Goal: Contribute content

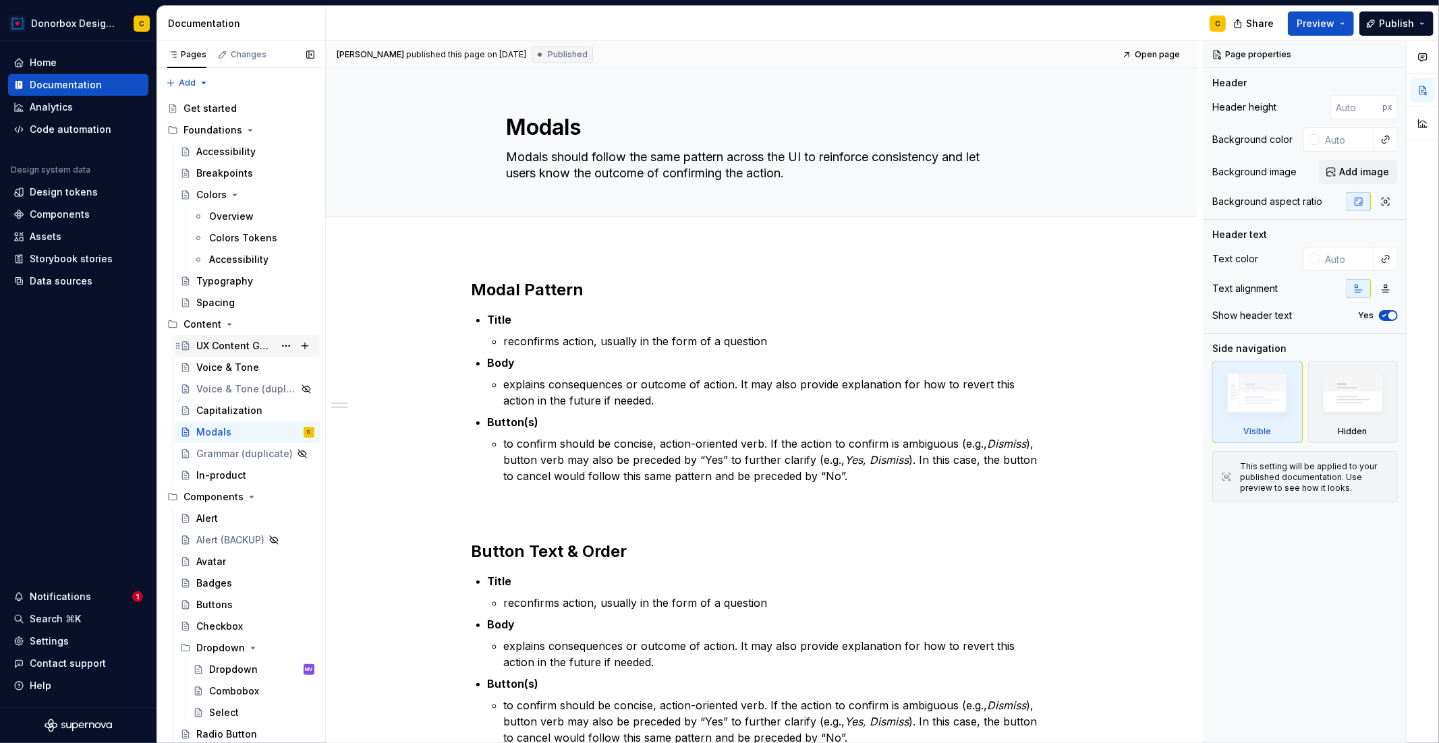
click at [256, 348] on div "UX Content Guidelines" at bounding box center [235, 345] width 78 height 13
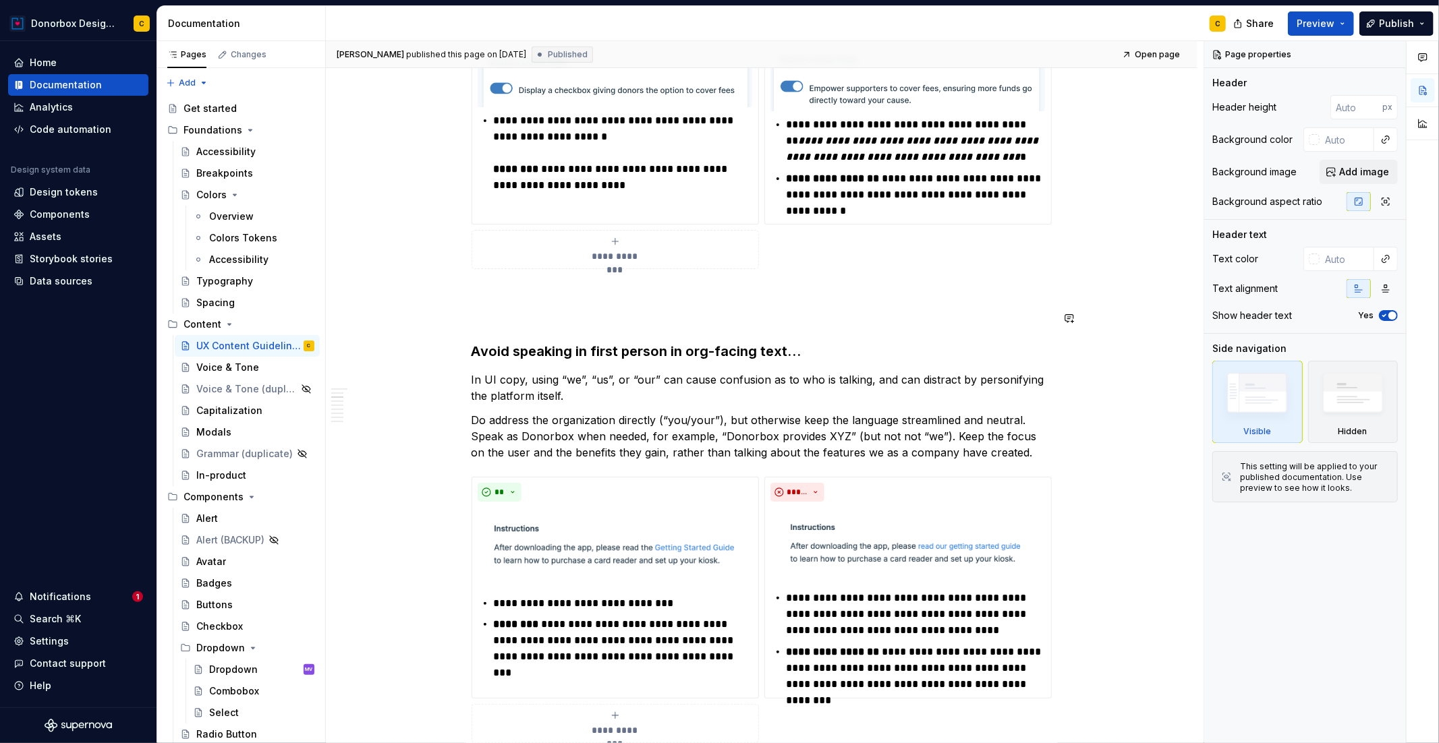
scroll to position [451, 0]
type textarea "*"
click at [866, 381] on p "In UI copy, using “we”, “us”, or “our” can cause confusion as to who is talking…" at bounding box center [761, 386] width 580 height 32
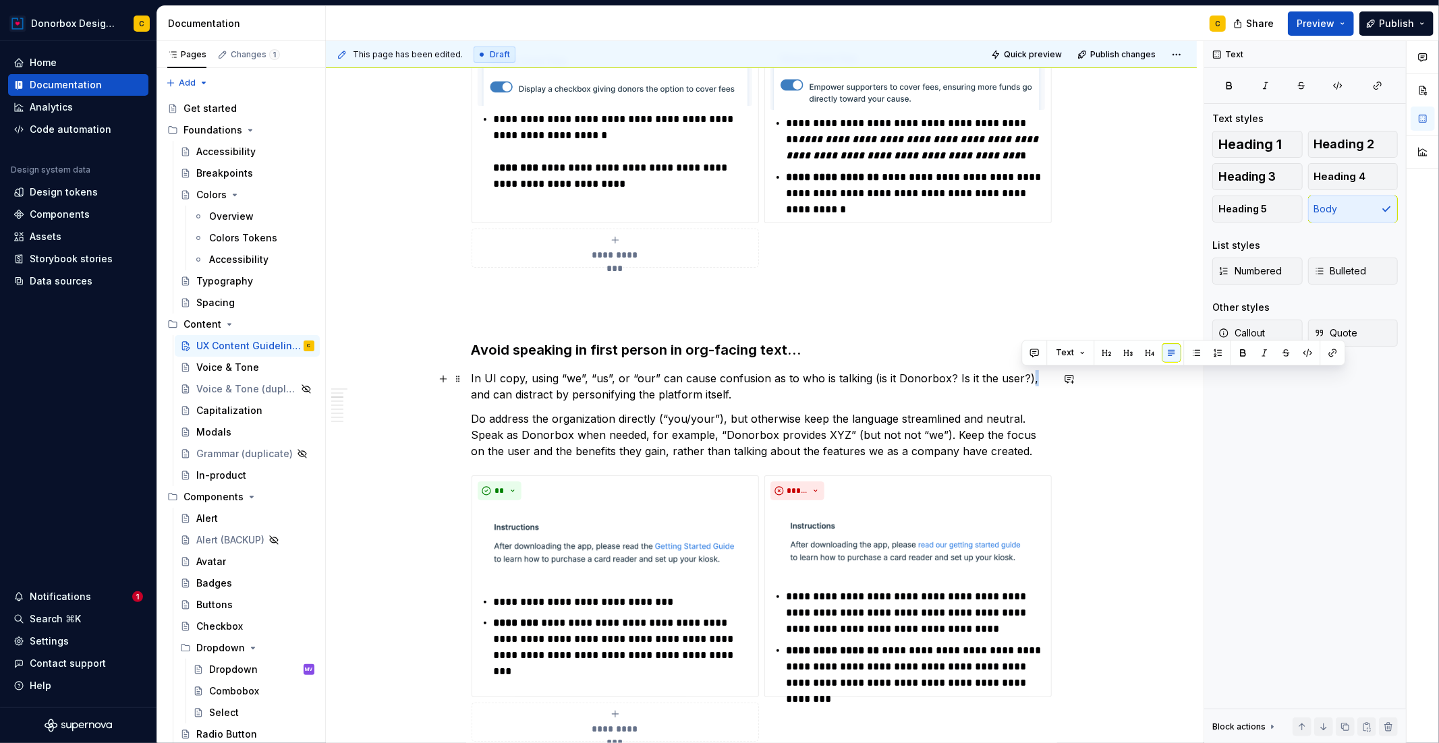
click at [1026, 380] on p "In UI copy, using “we”, “us”, or “our” can cause confusion as to who is talking…" at bounding box center [761, 386] width 580 height 32
drag, startPoint x: 1028, startPoint y: 378, endPoint x: 489, endPoint y: 403, distance: 539.5
click at [726, 393] on p "In UI copy, using “we”, “us”, or “our” can cause confusion as to who is talking…" at bounding box center [761, 386] width 580 height 32
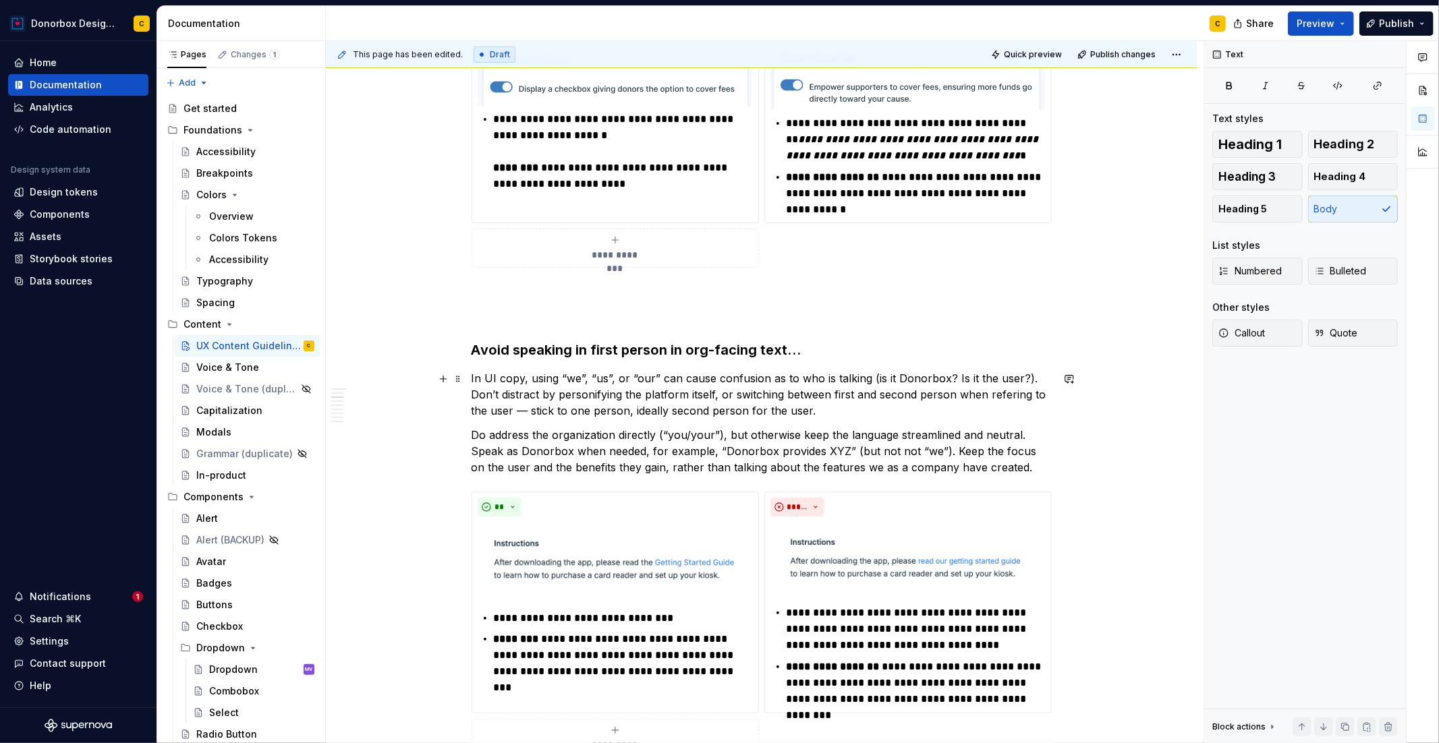
click at [1007, 392] on p "In UI copy, using “we”, “us”, or “our” can cause confusion as to who is talking…" at bounding box center [761, 394] width 580 height 49
click at [513, 411] on p "In UI copy, using “we”, “us”, or “our” can cause confusion as to who is talking…" at bounding box center [761, 394] width 580 height 49
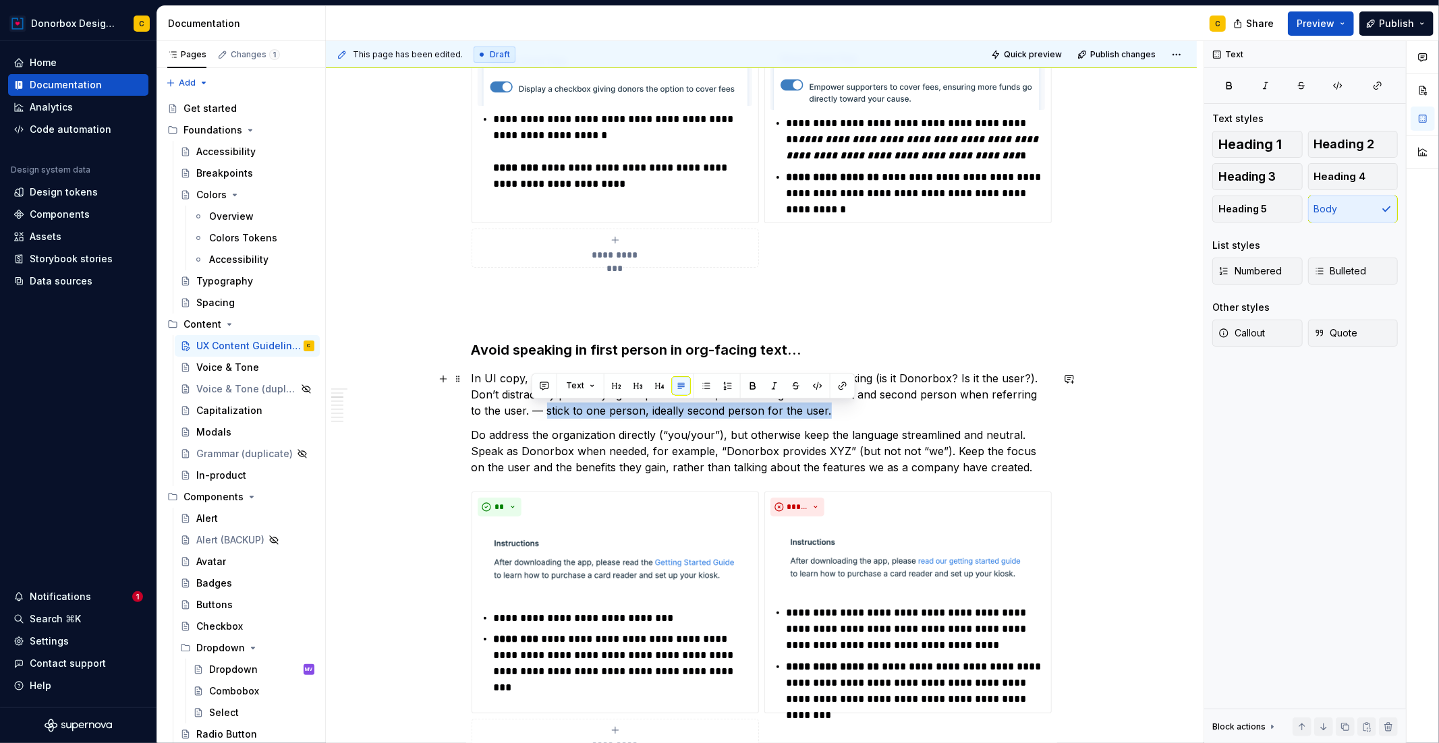
drag, startPoint x: 532, startPoint y: 409, endPoint x: 812, endPoint y: 411, distance: 280.6
click at [812, 411] on p "In UI copy, using “we”, “us”, or “our” can cause confusion as to who is talking…" at bounding box center [761, 394] width 580 height 49
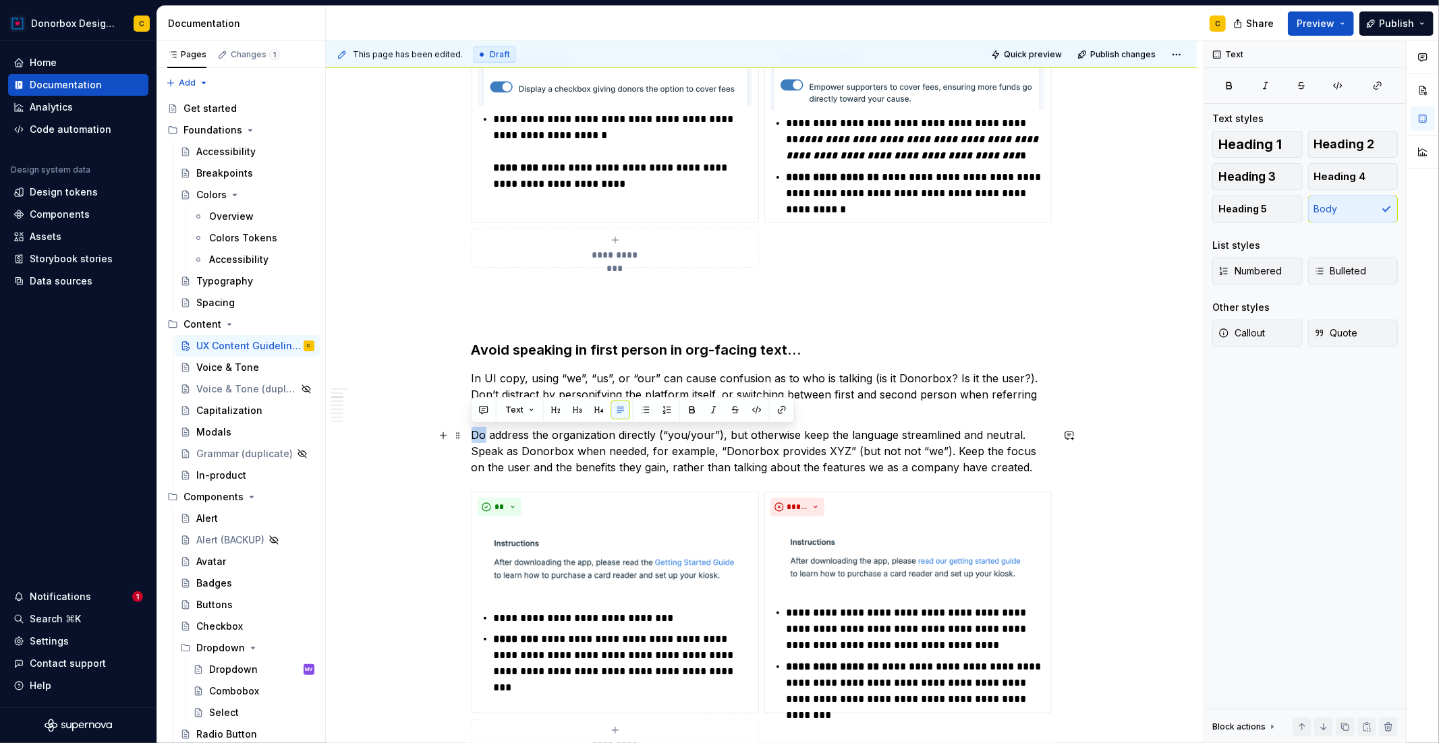
drag, startPoint x: 470, startPoint y: 434, endPoint x: 484, endPoint y: 433, distance: 14.2
click at [484, 433] on p "Do address the organization directly (“you/your”), but otherwise keep the langu…" at bounding box center [761, 451] width 580 height 49
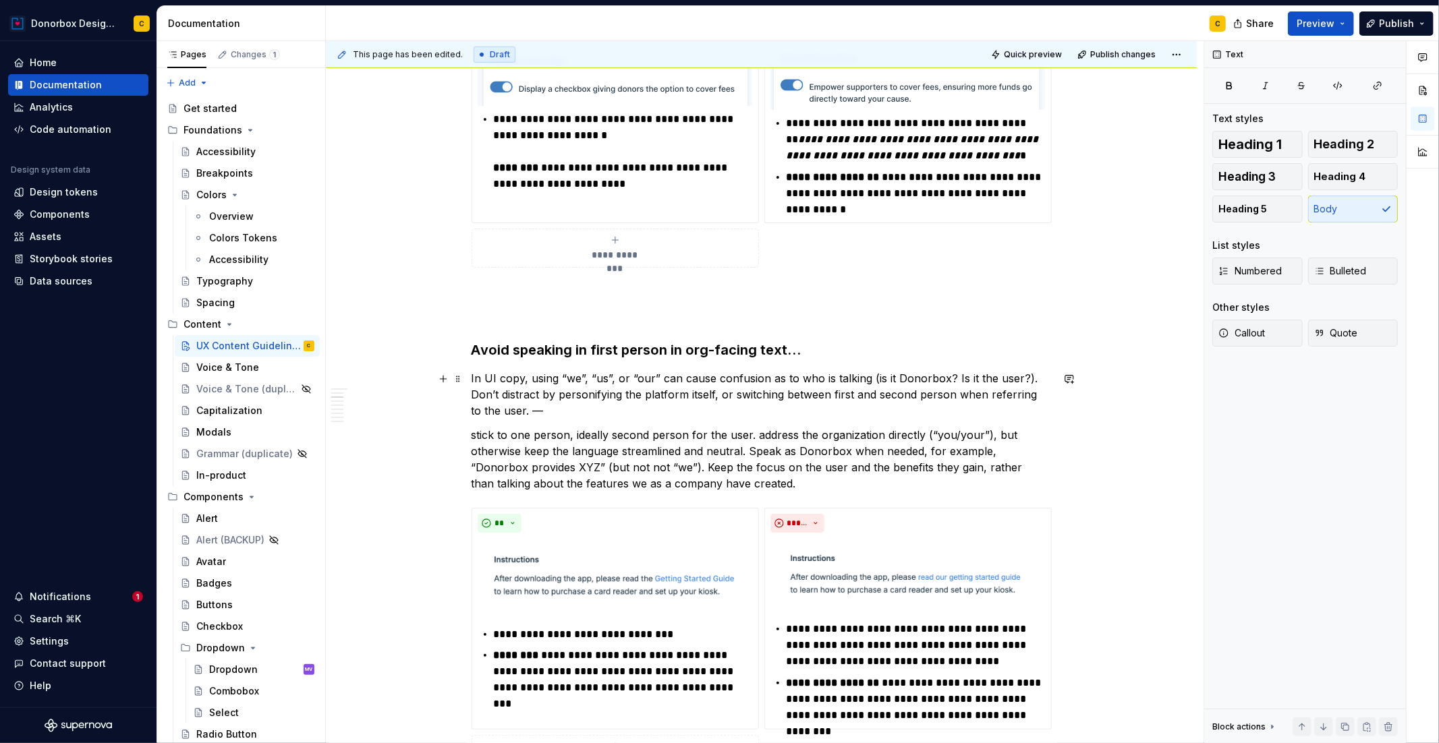
click at [525, 412] on p "In UI copy, using “we”, “us”, or “our” can cause confusion as to who is talking…" at bounding box center [761, 394] width 580 height 49
click at [478, 438] on p "stick to one person, ideally second person for the user. address the organizati…" at bounding box center [761, 459] width 580 height 65
drag, startPoint x: 472, startPoint y: 435, endPoint x: 757, endPoint y: 432, distance: 285.3
click at [757, 432] on p "stick to one person, ideally second person for the user. address the organizati…" at bounding box center [761, 459] width 580 height 65
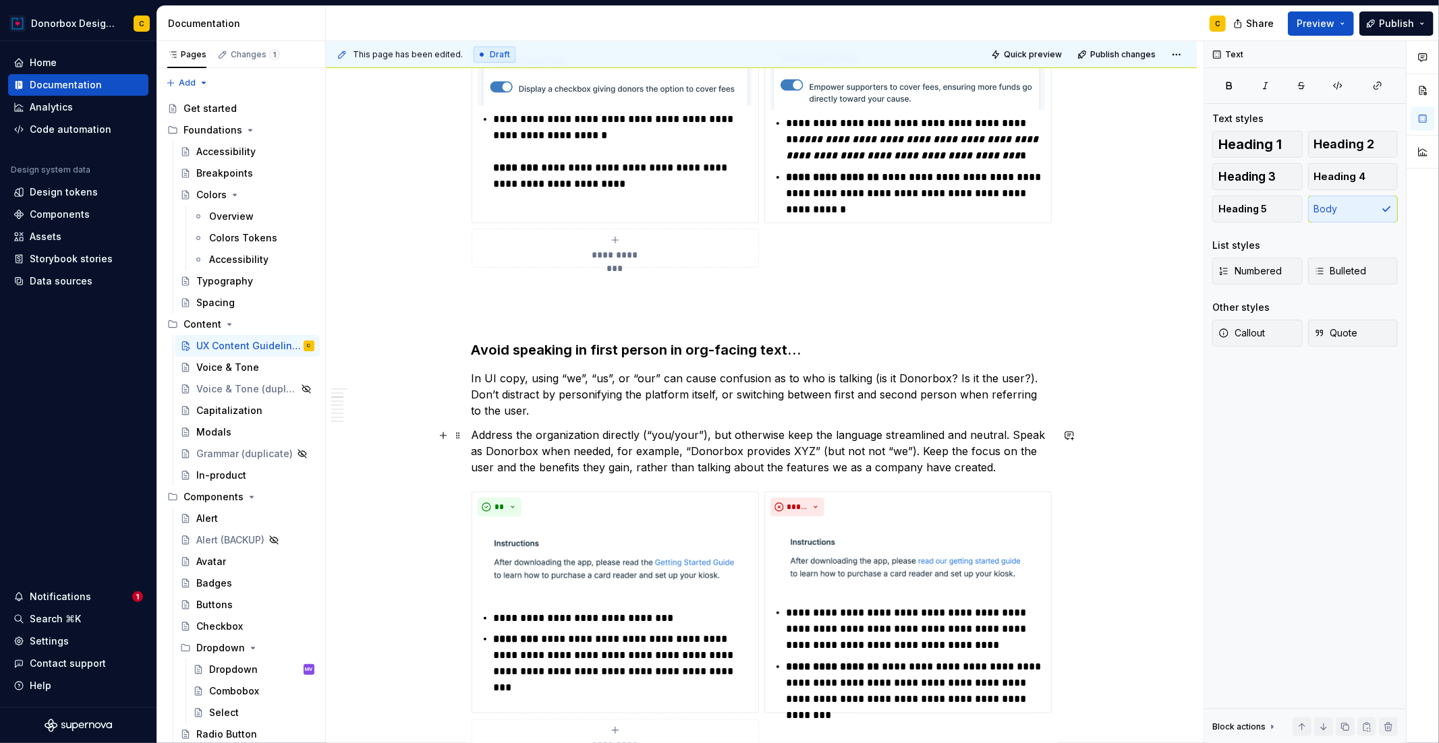
click at [534, 434] on p "Address the organization directly (“you/your”), but otherwise keep the language…" at bounding box center [761, 451] width 580 height 49
click at [627, 434] on p "Address the user (organization directly (“you/your”), but otherwise keep the la…" at bounding box center [761, 451] width 580 height 49
click at [679, 431] on p "Address the user (organization) directly (“you/your”), but otherwise keep the l…" at bounding box center [761, 451] width 580 height 49
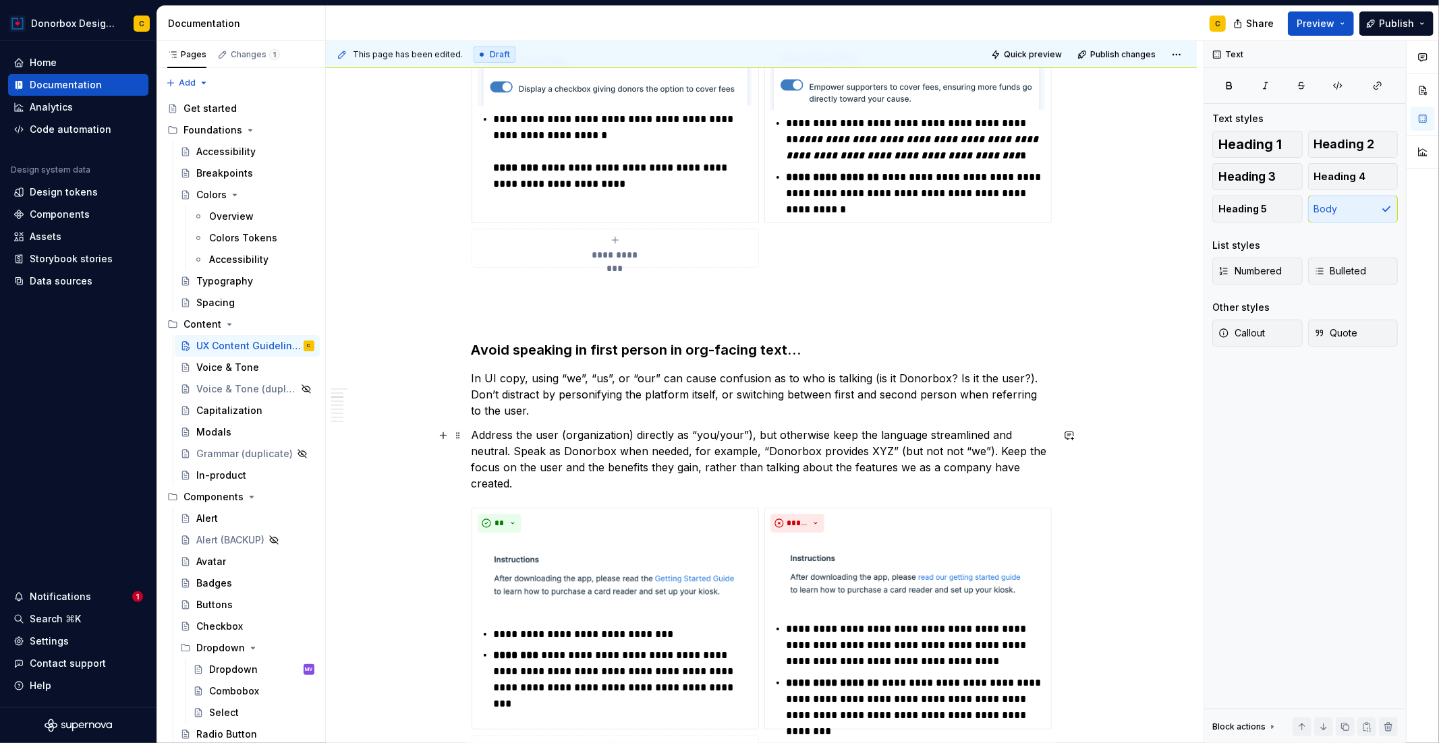
click at [749, 436] on p "Address the user (organization) directly as “you/your”), but otherwise keep the…" at bounding box center [761, 459] width 580 height 65
click at [676, 434] on p "Address the user (organization) directly as “you/your”, but otherwise keep the …" at bounding box center [761, 459] width 580 height 65
click at [1030, 454] on p "Address the user (organization) directly in second person, as “you/your”, but o…" at bounding box center [761, 459] width 580 height 65
click at [654, 376] on p "In UI copy, using “we”, “us”, or “our” can cause confusion as to who is talking…" at bounding box center [761, 394] width 580 height 49
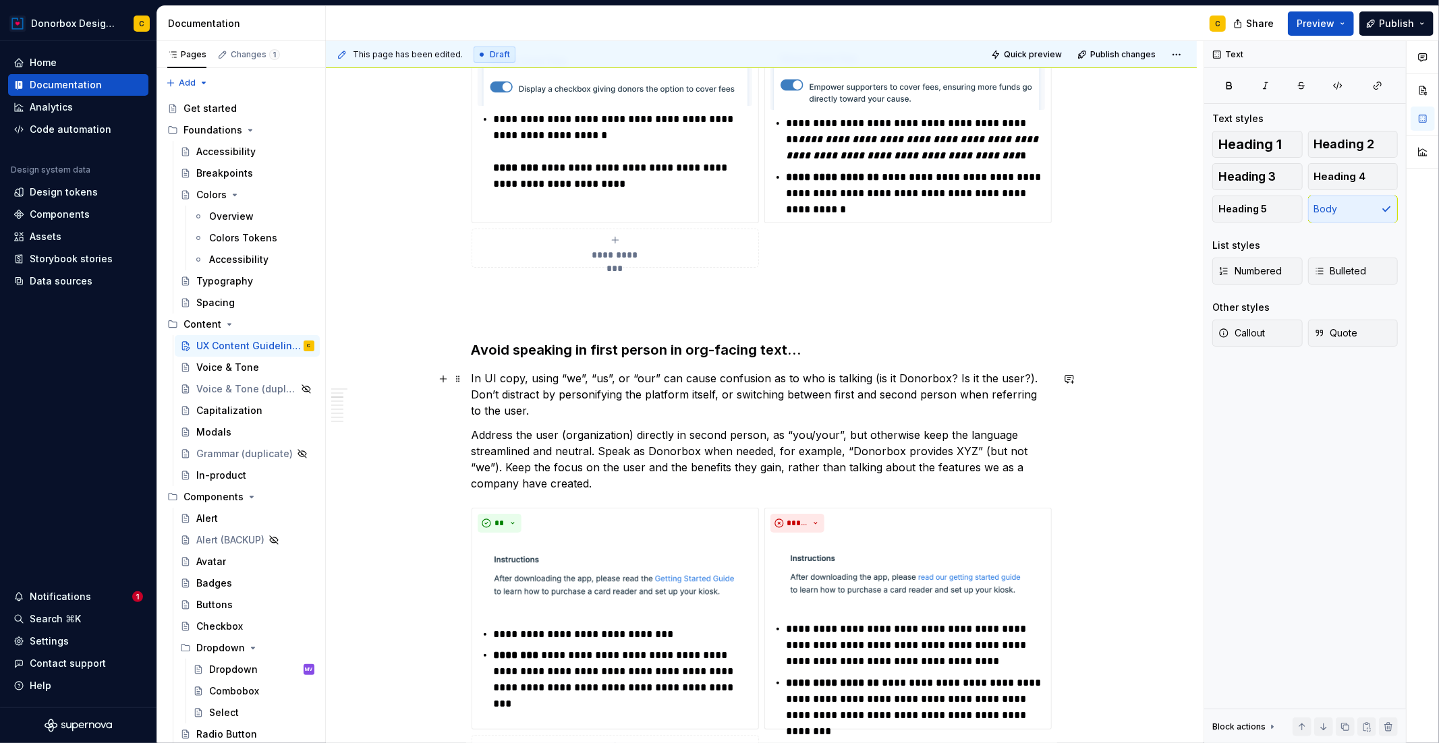
click at [629, 376] on p "In UI copy, using “we”, “us”, or “our” can cause confusion as to who is talking…" at bounding box center [761, 394] width 580 height 49
drag, startPoint x: 560, startPoint y: 378, endPoint x: 615, endPoint y: 375, distance: 55.4
click at [615, 375] on p "In UI copy, using “we”, “us”, “our” can cause confusion as to who is talking (i…" at bounding box center [761, 394] width 580 height 49
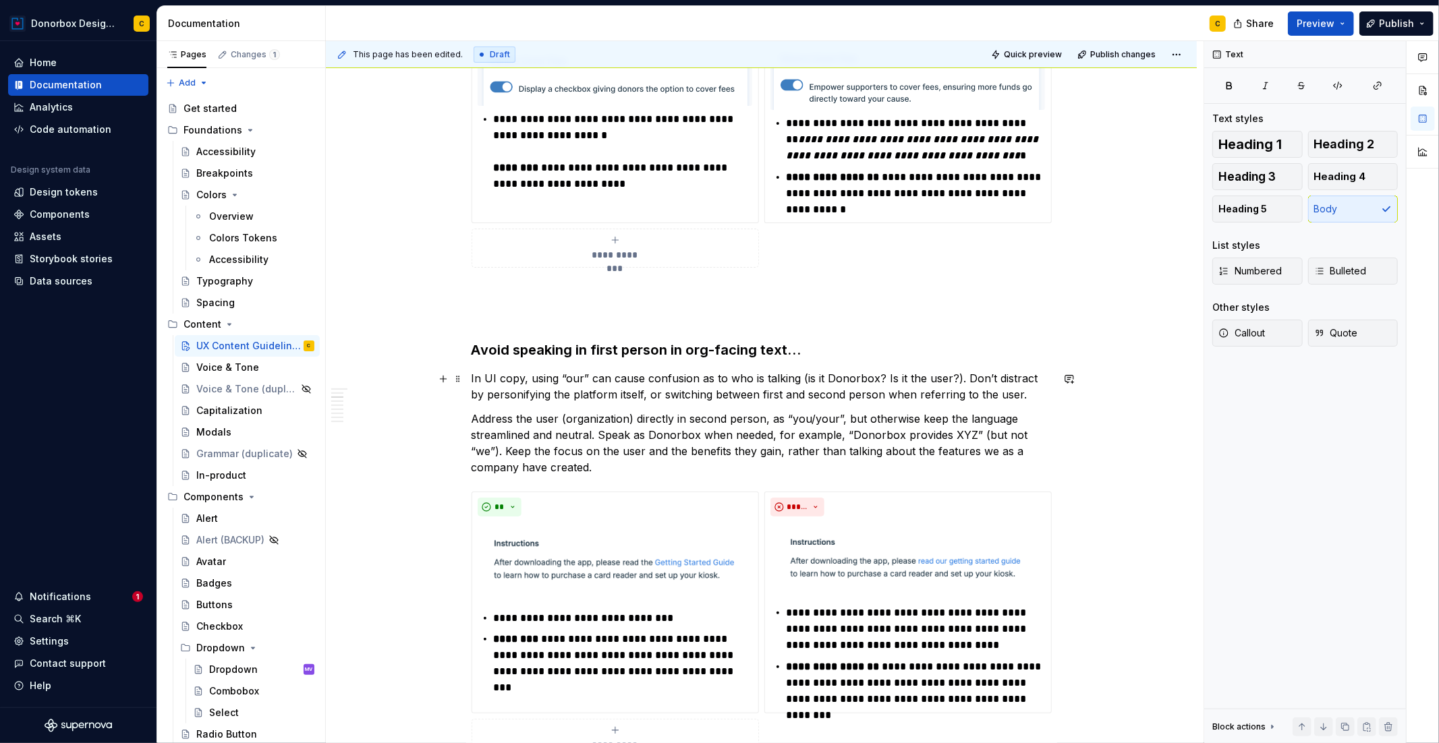
click at [579, 375] on p "In UI copy, using “our” can cause confusion as to who is talking (is it Donorbo…" at bounding box center [761, 386] width 580 height 32
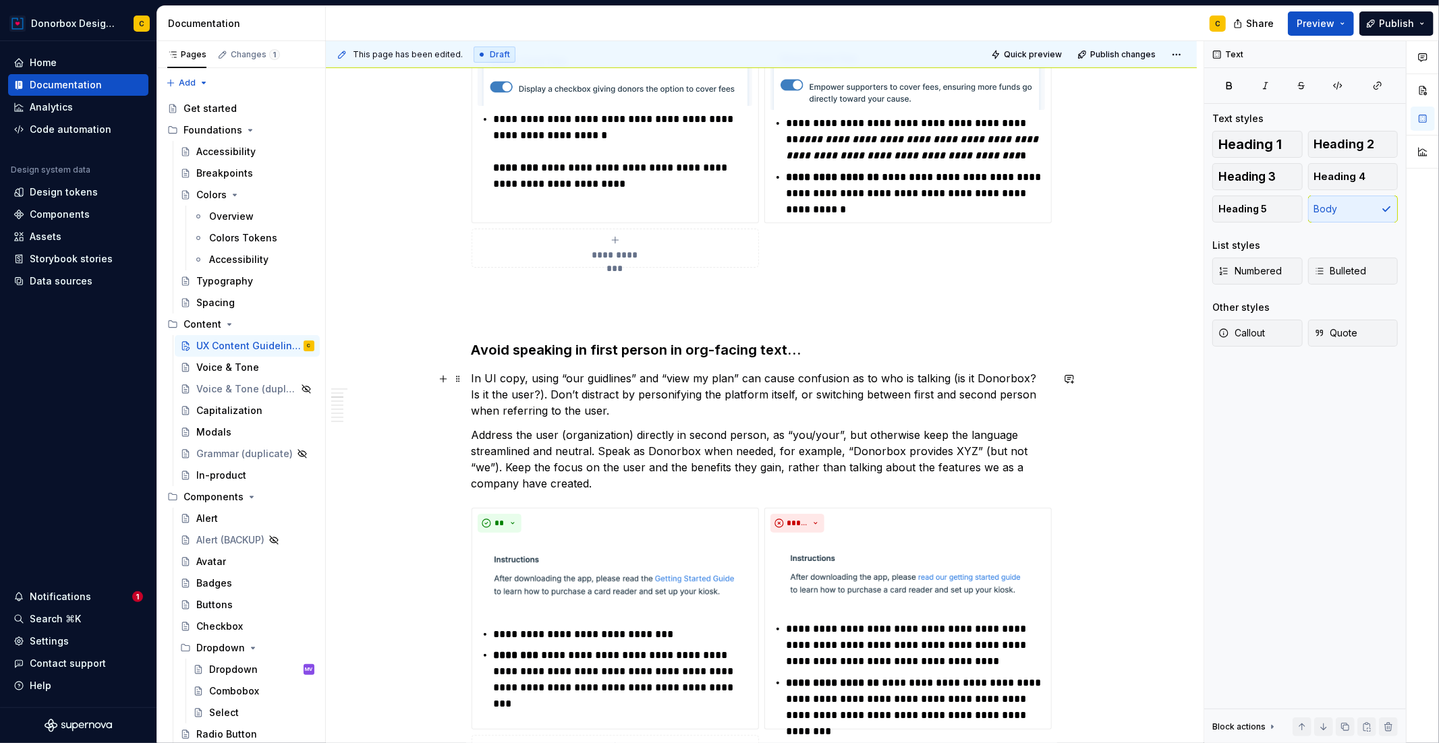
click at [604, 377] on p "In UI copy, using “our guidlines” and “view my plan” can cause confusion as to …" at bounding box center [761, 394] width 580 height 49
drag, startPoint x: 529, startPoint y: 376, endPoint x: 554, endPoint y: 379, distance: 25.2
click at [554, 379] on p "In UI copy, using “our guidelines” and “view my plan” can cause confusion as to…" at bounding box center [761, 394] width 580 height 49
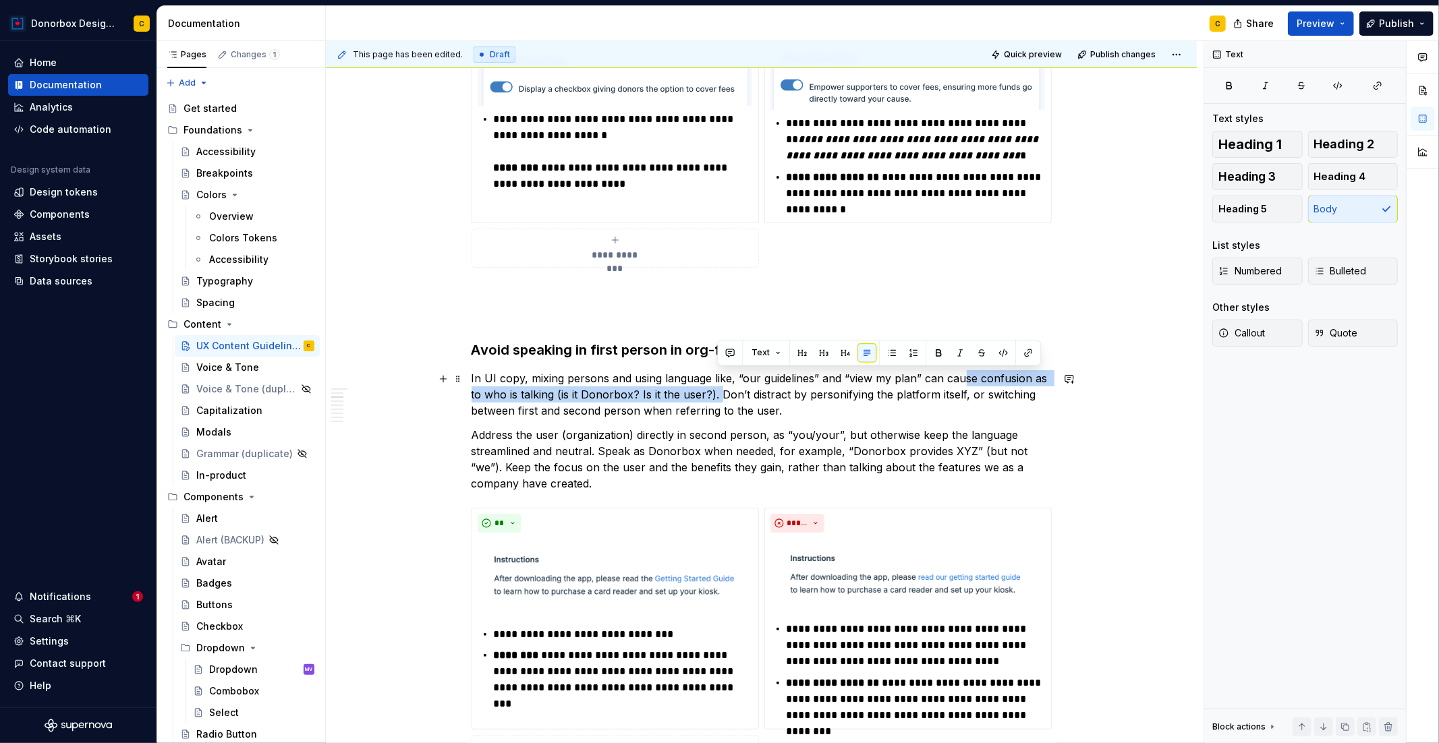
drag, startPoint x: 718, startPoint y: 393, endPoint x: 960, endPoint y: 384, distance: 241.6
click at [960, 384] on p "In UI copy, mixing persons and using language like, “our guidelines” and “view …" at bounding box center [761, 394] width 580 height 49
click at [773, 393] on p "In UI copy, mixing persons and using language like, “our guidelines” and “view …" at bounding box center [761, 394] width 580 height 49
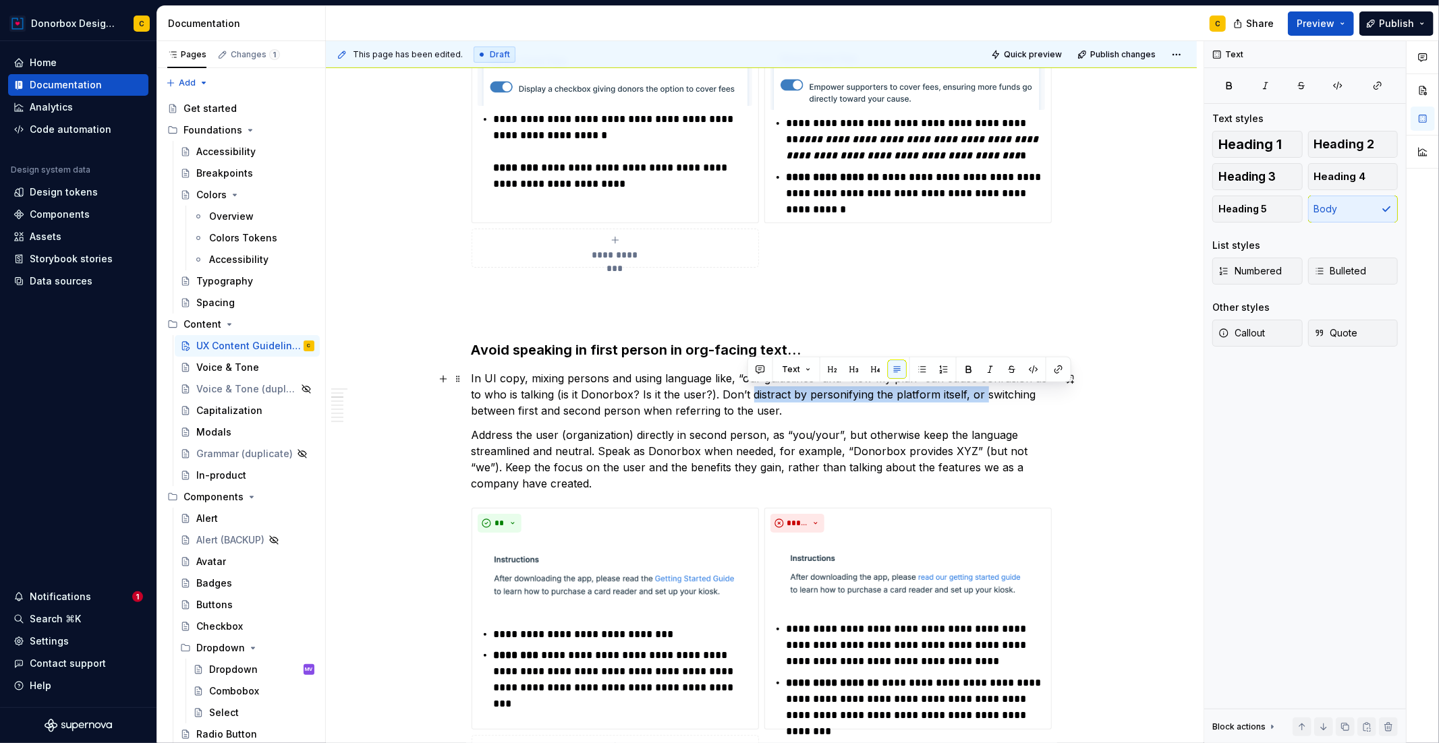
drag, startPoint x: 749, startPoint y: 395, endPoint x: 982, endPoint y: 392, distance: 233.4
click at [982, 392] on p "In UI copy, mixing persons and using language like, “our guidelines” and “view …" at bounding box center [761, 394] width 580 height 49
drag, startPoint x: 795, startPoint y: 397, endPoint x: 778, endPoint y: 395, distance: 16.4
click at [778, 395] on p "In UI copy, mixing persons and using language like, “our guidelines” and “view …" at bounding box center [761, 394] width 580 height 49
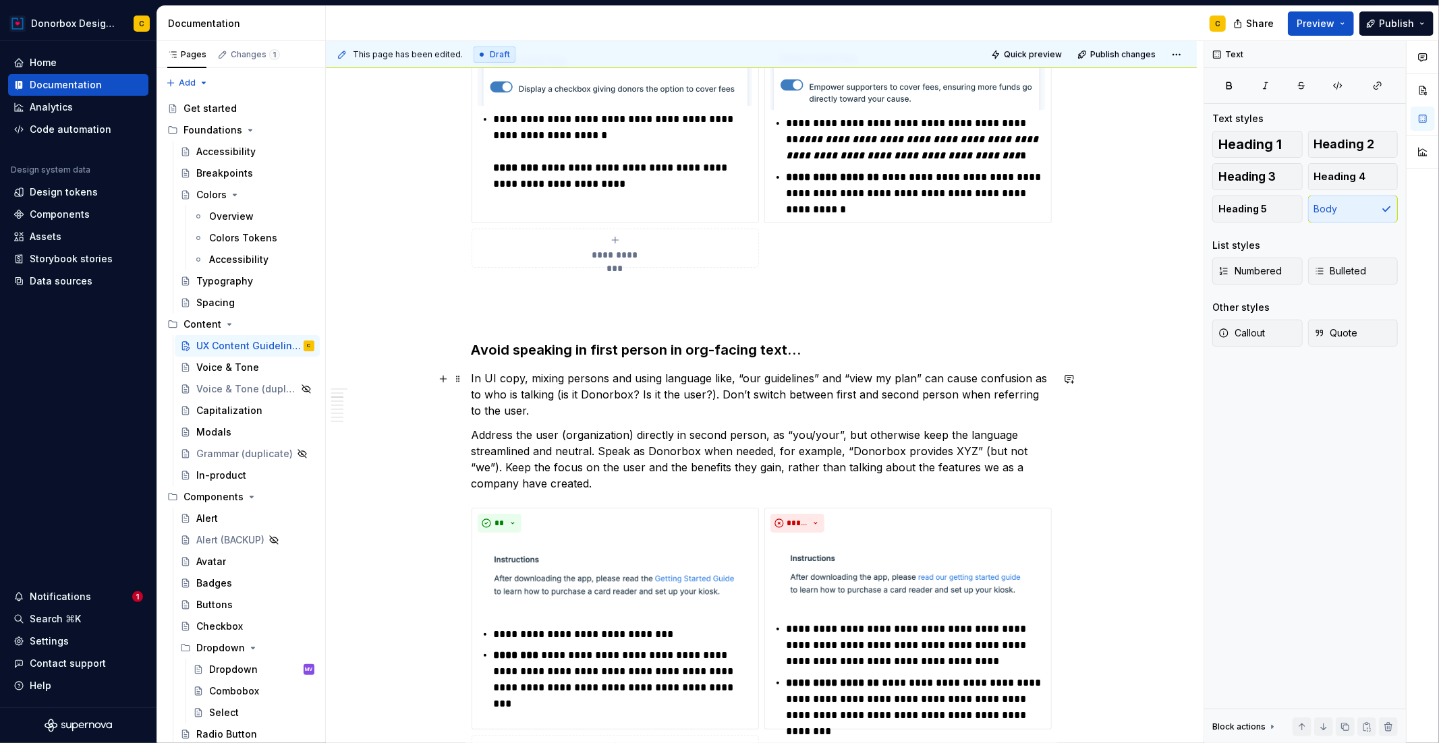
click at [718, 397] on p "In UI copy, mixing persons and using language like, “our guidelines” and “view …" at bounding box center [761, 394] width 580 height 49
click at [553, 391] on p "In UI copy, mixing persons and using language like, “our guidelines” and “view …" at bounding box center [761, 394] width 580 height 49
drag, startPoint x: 921, startPoint y: 376, endPoint x: 1050, endPoint y: 374, distance: 129.5
drag, startPoint x: 762, startPoint y: 396, endPoint x: 678, endPoint y: 393, distance: 84.4
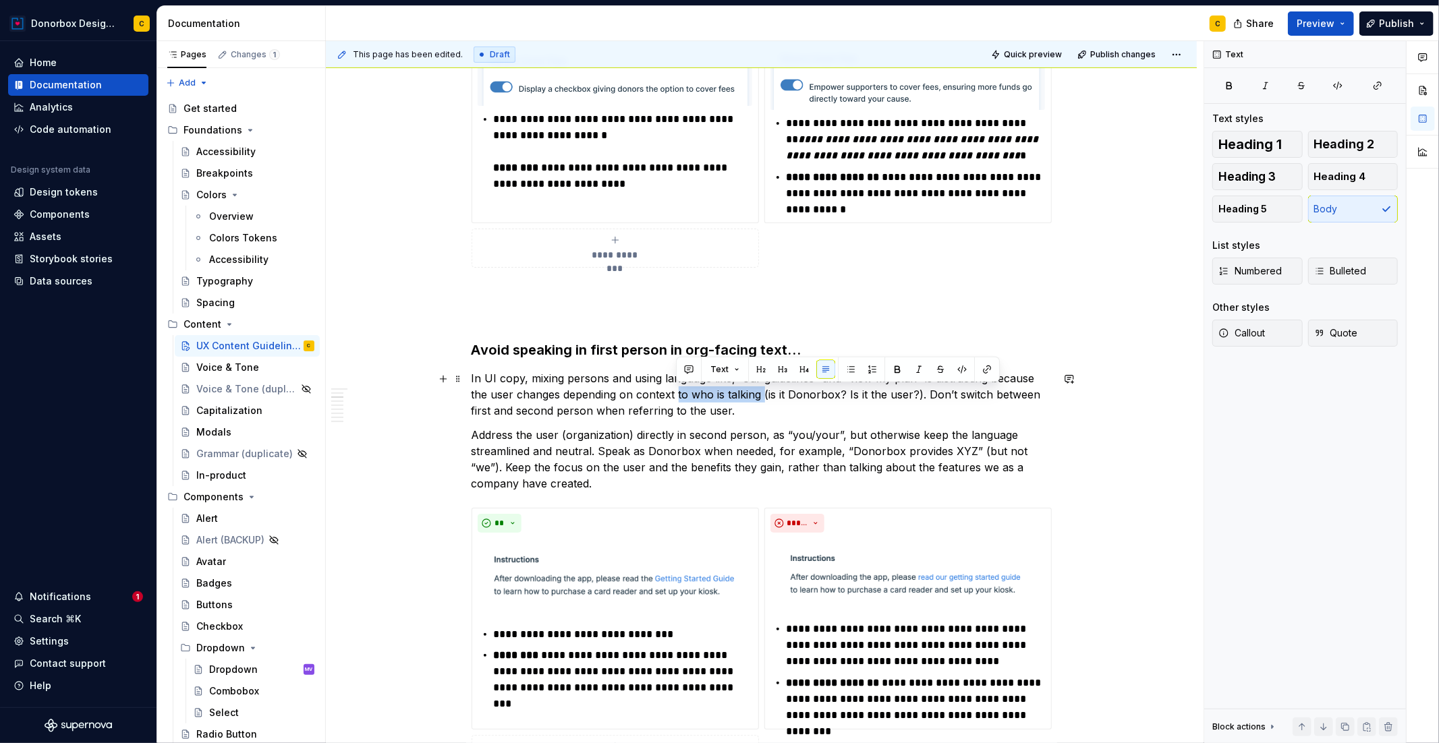
click at [678, 393] on p "In UI copy, mixing persons and using language like, “our guidelines” and “view …" at bounding box center [761, 394] width 580 height 49
click at [811, 394] on p "In UI copy, mixing persons and using language like, “our guidelines” and “view …" at bounding box center [761, 394] width 580 height 49
click at [686, 409] on p "In UI copy, mixing persons and using language like, “our guidelines” and “view …" at bounding box center [761, 394] width 580 height 49
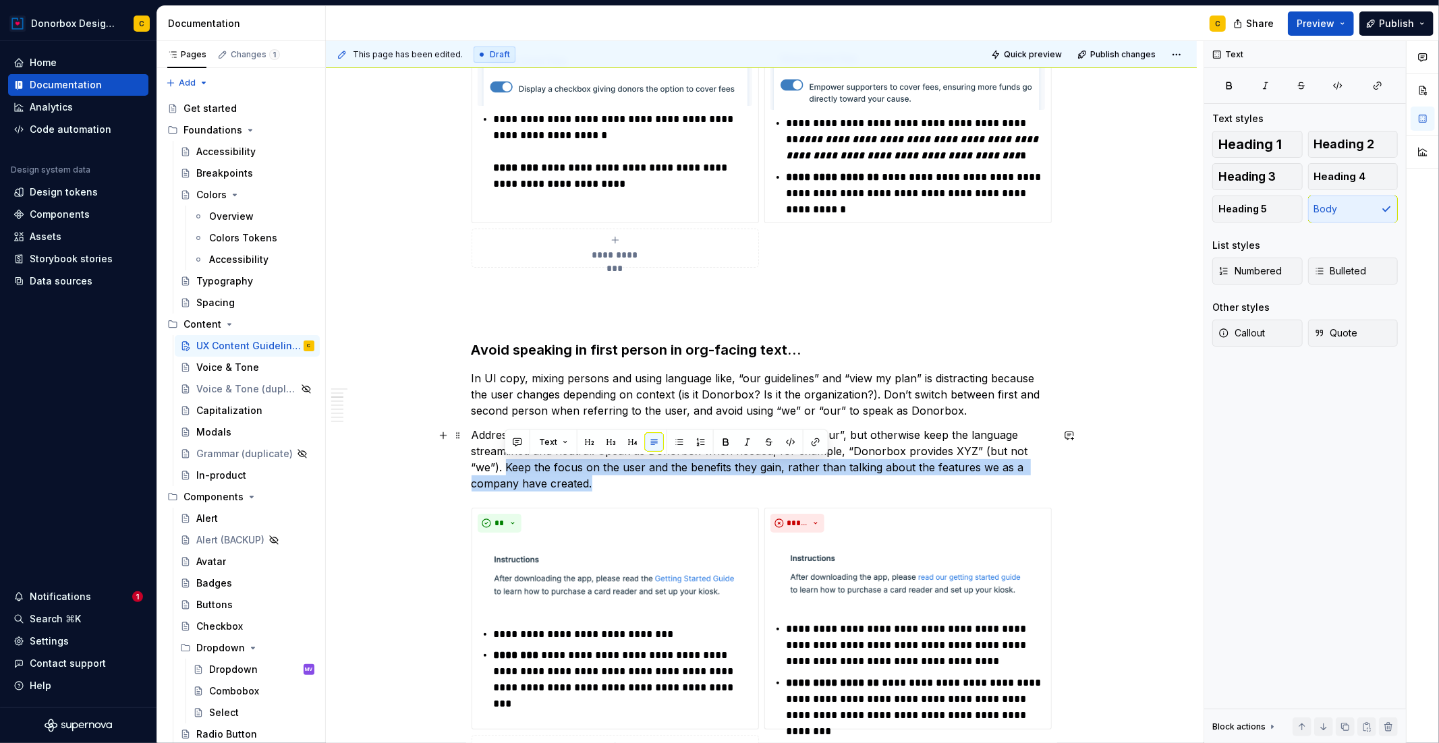
drag, startPoint x: 507, startPoint y: 469, endPoint x: 590, endPoint y: 484, distance: 84.2
click at [590, 484] on p "Address the user (organization) directly in second person, as “you/your”, but o…" at bounding box center [761, 459] width 580 height 65
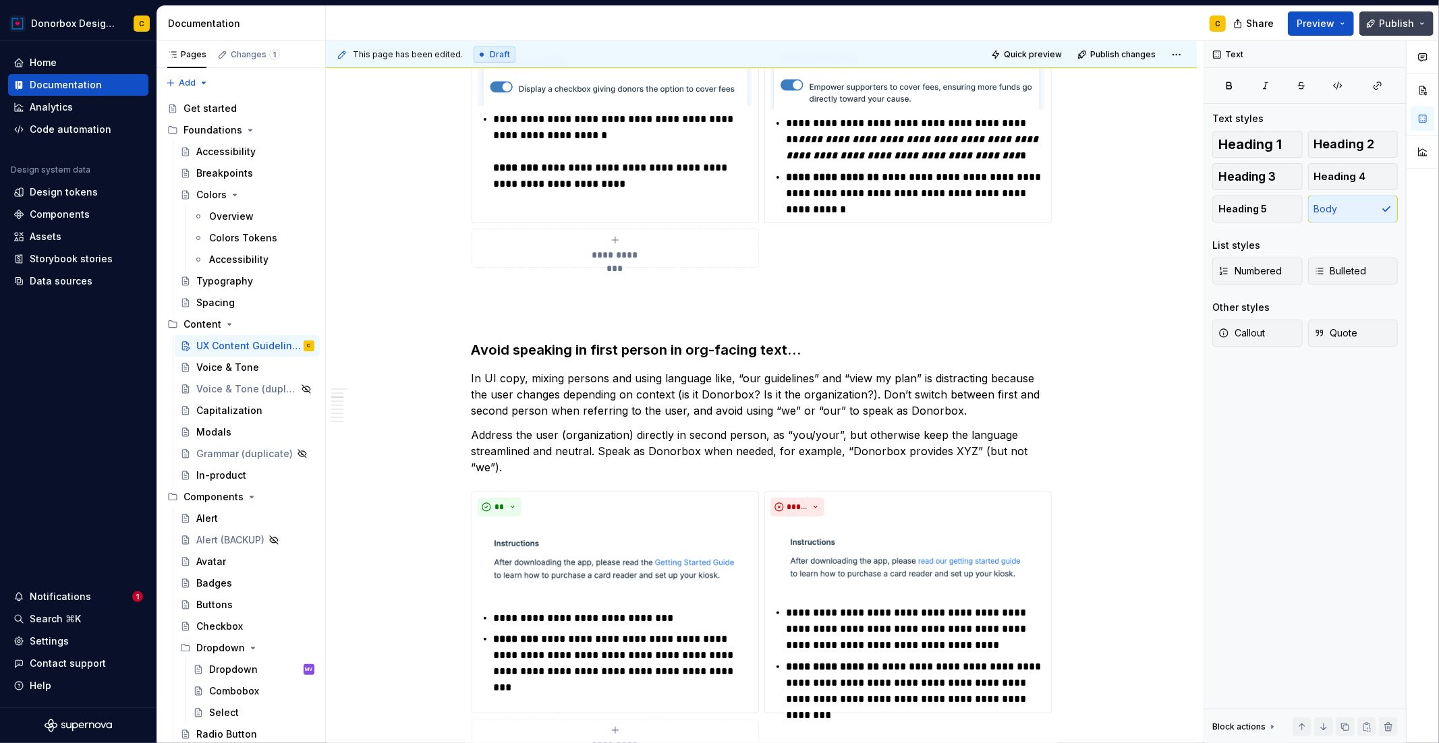
click at [1383, 25] on span "Publish" at bounding box center [1396, 23] width 35 height 13
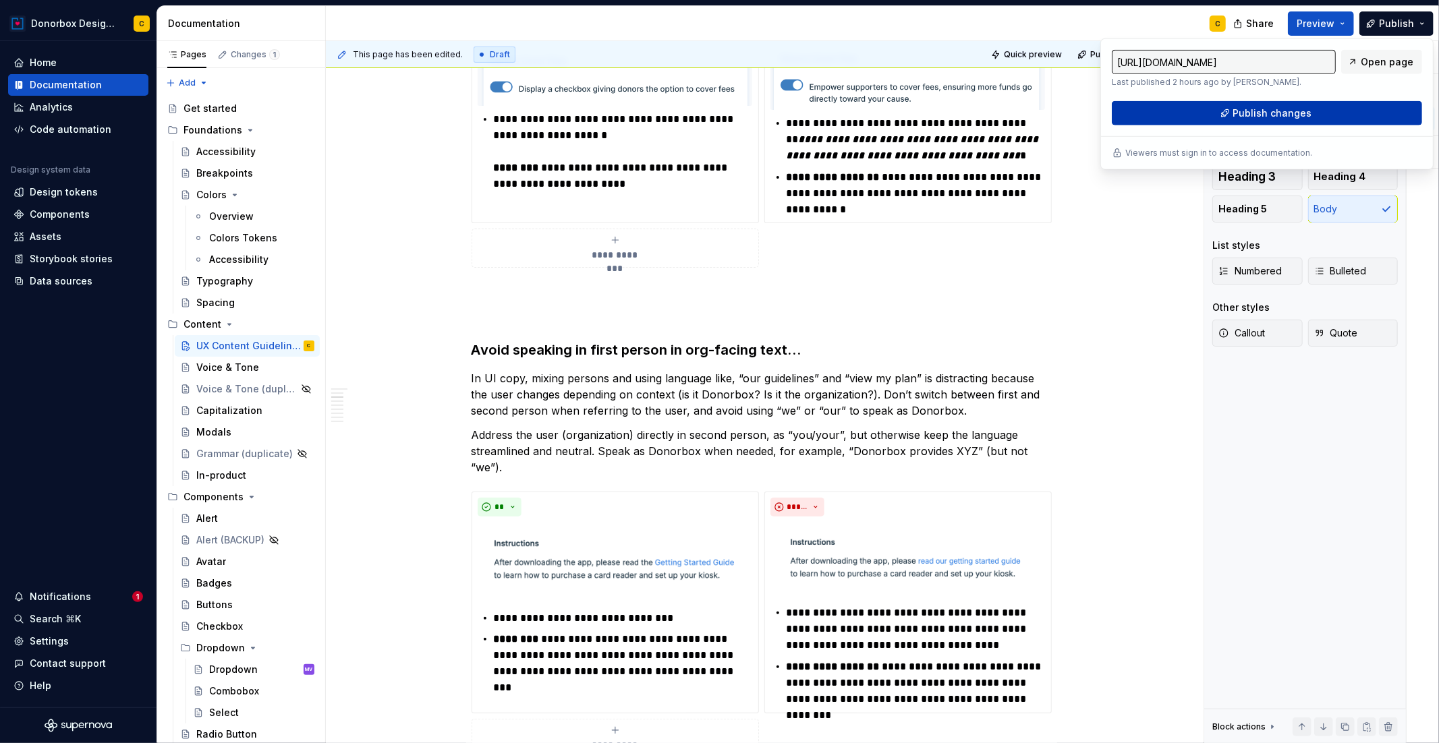
click at [1316, 119] on button "Publish changes" at bounding box center [1267, 113] width 310 height 24
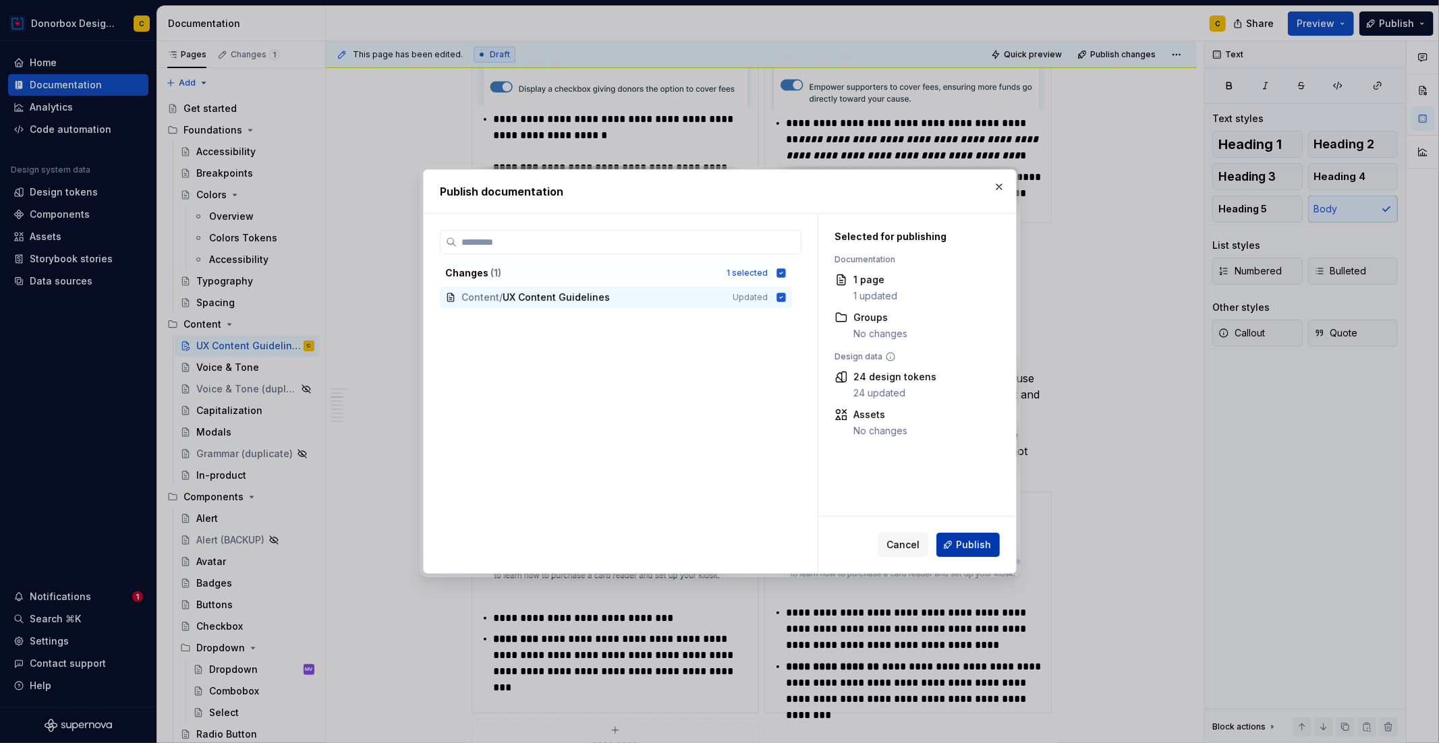
click at [978, 540] on span "Publish" at bounding box center [973, 544] width 35 height 13
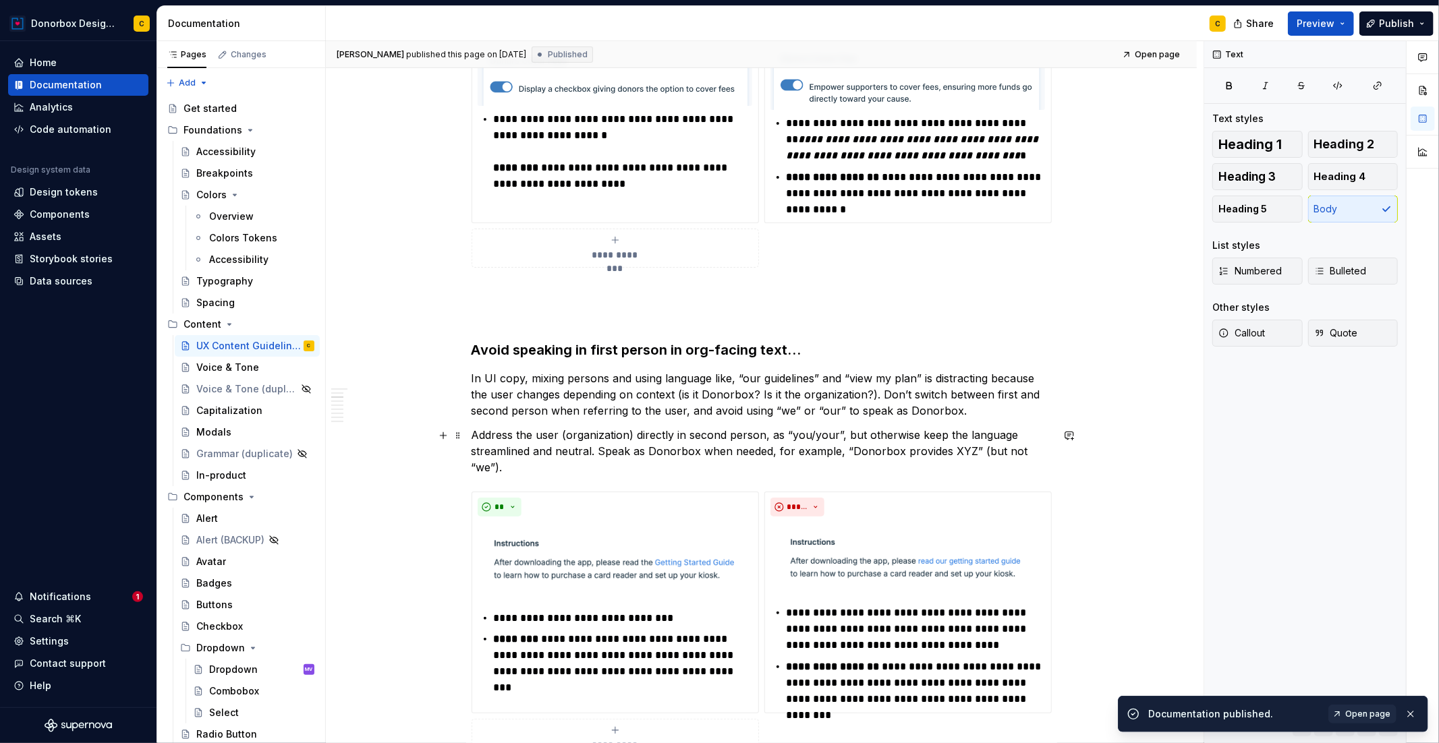
click at [532, 457] on p "Address the user (organization) directly in second person, as “you/your”, but o…" at bounding box center [761, 451] width 580 height 49
click at [511, 470] on p "Address the user (organization) directly in second person, as “you/your”, but o…" at bounding box center [761, 451] width 580 height 49
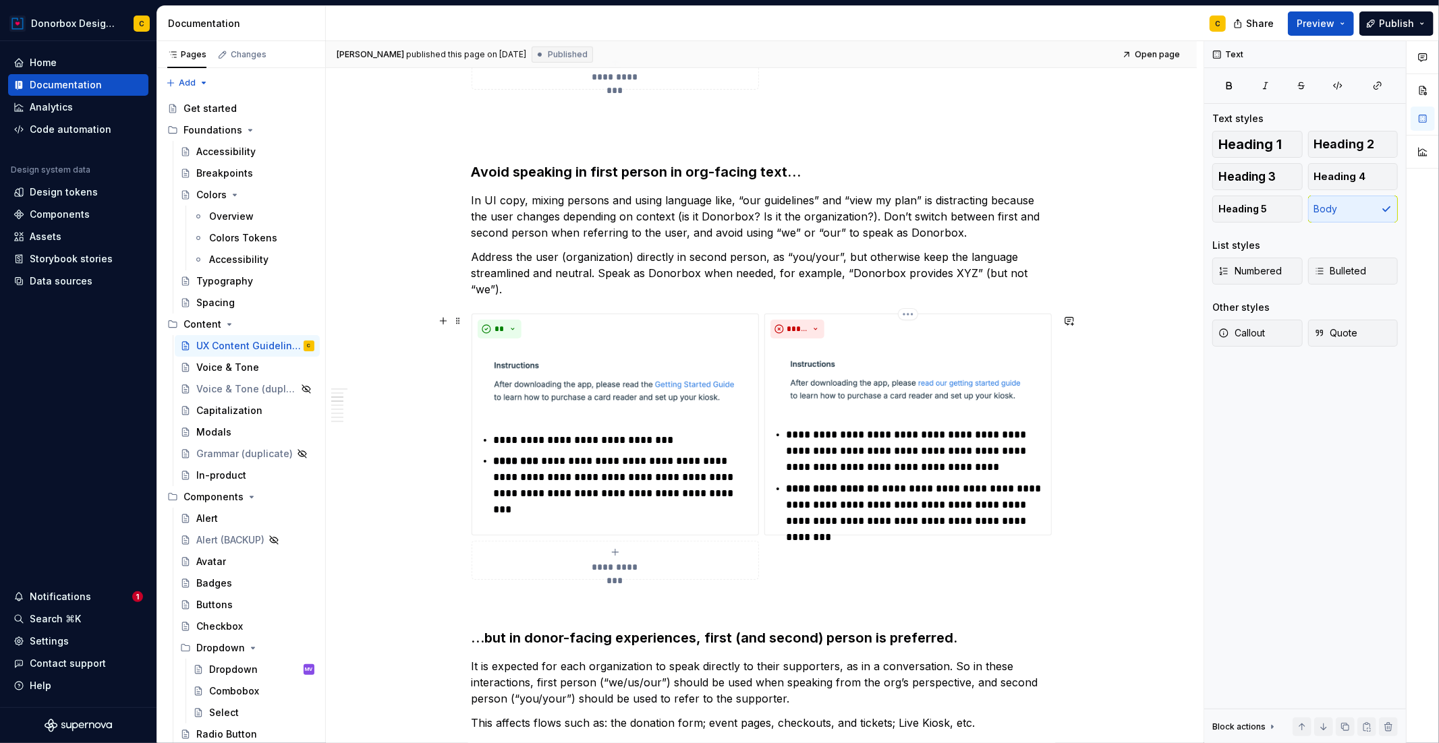
scroll to position [673, 0]
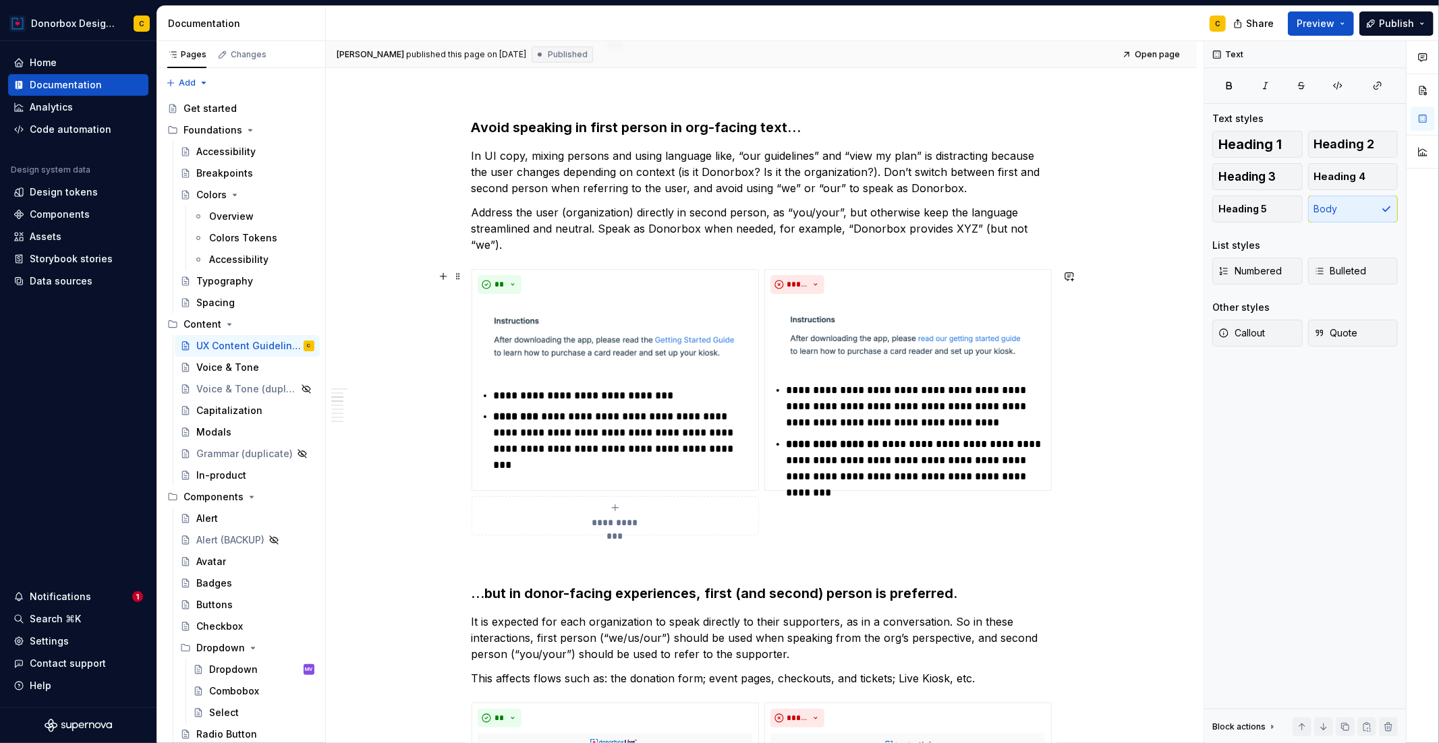
click at [545, 516] on div "**********" at bounding box center [615, 516] width 275 height 27
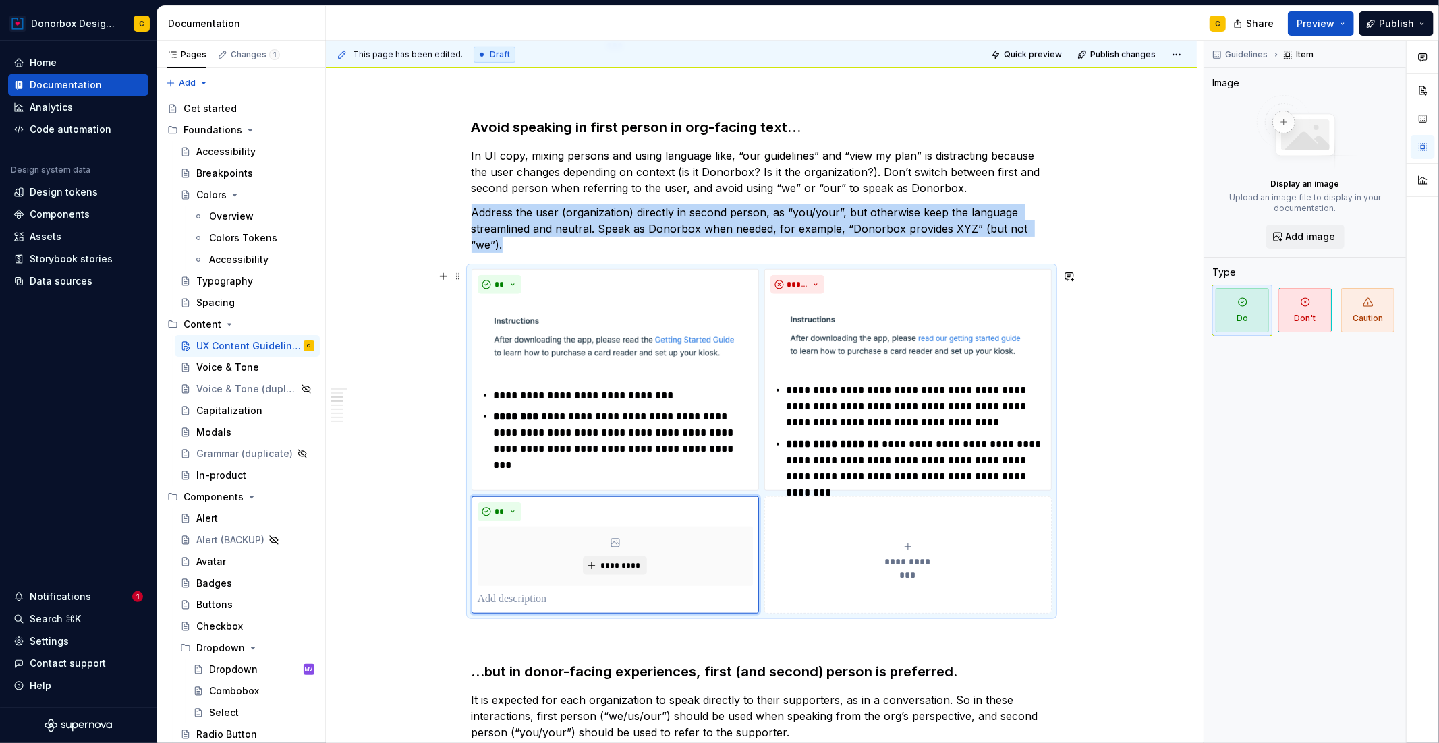
click at [735, 640] on p at bounding box center [761, 638] width 580 height 16
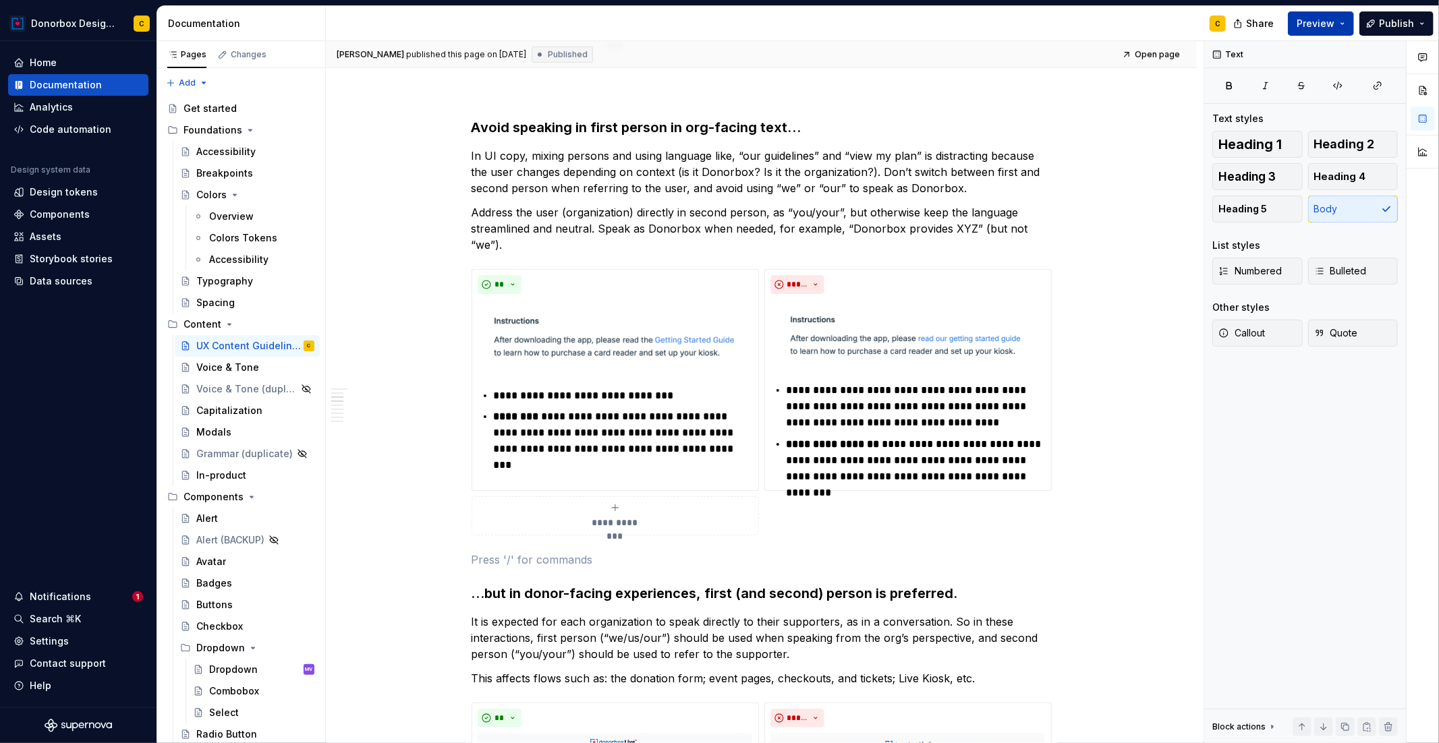
click at [1325, 28] on span "Preview" at bounding box center [1315, 23] width 38 height 13
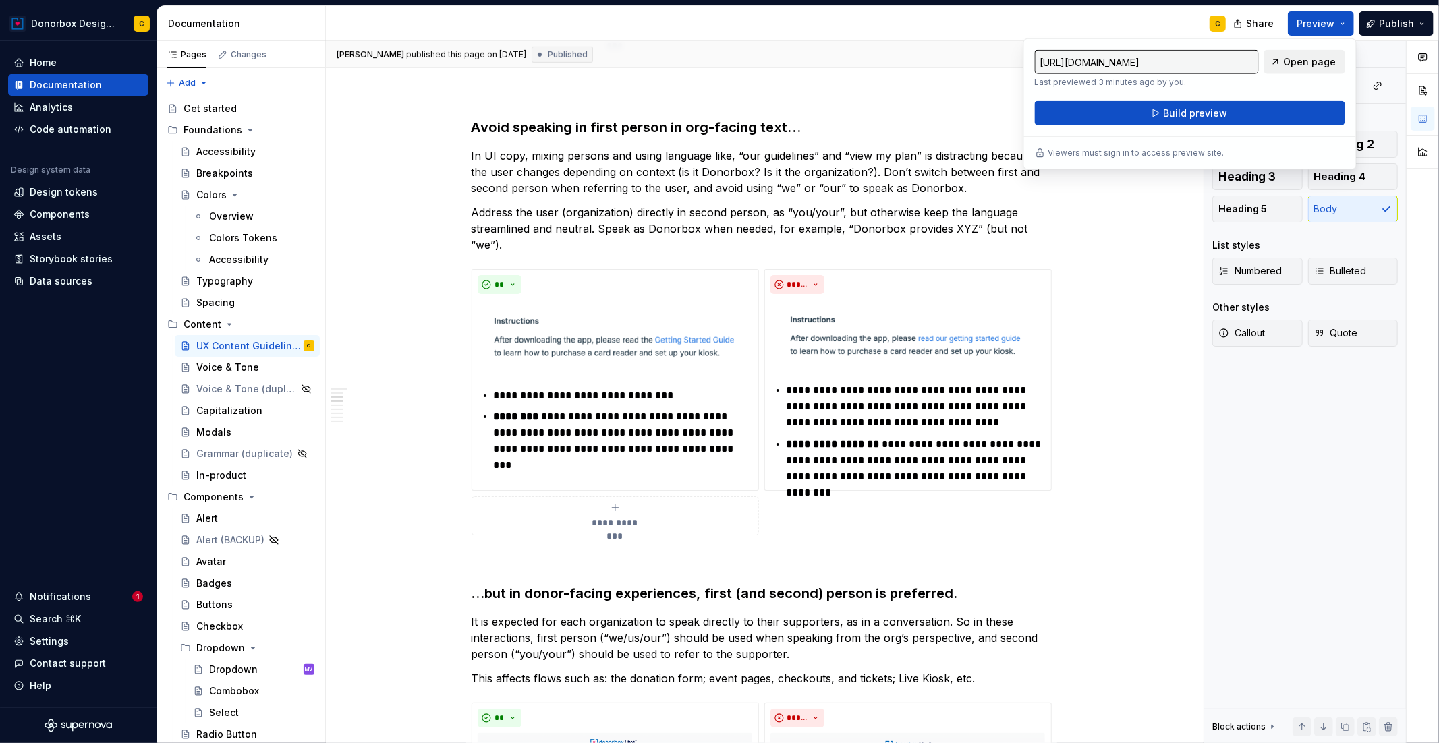
click at [1307, 65] on span "Open page" at bounding box center [1310, 61] width 53 height 13
click at [989, 88] on p at bounding box center [761, 94] width 580 height 16
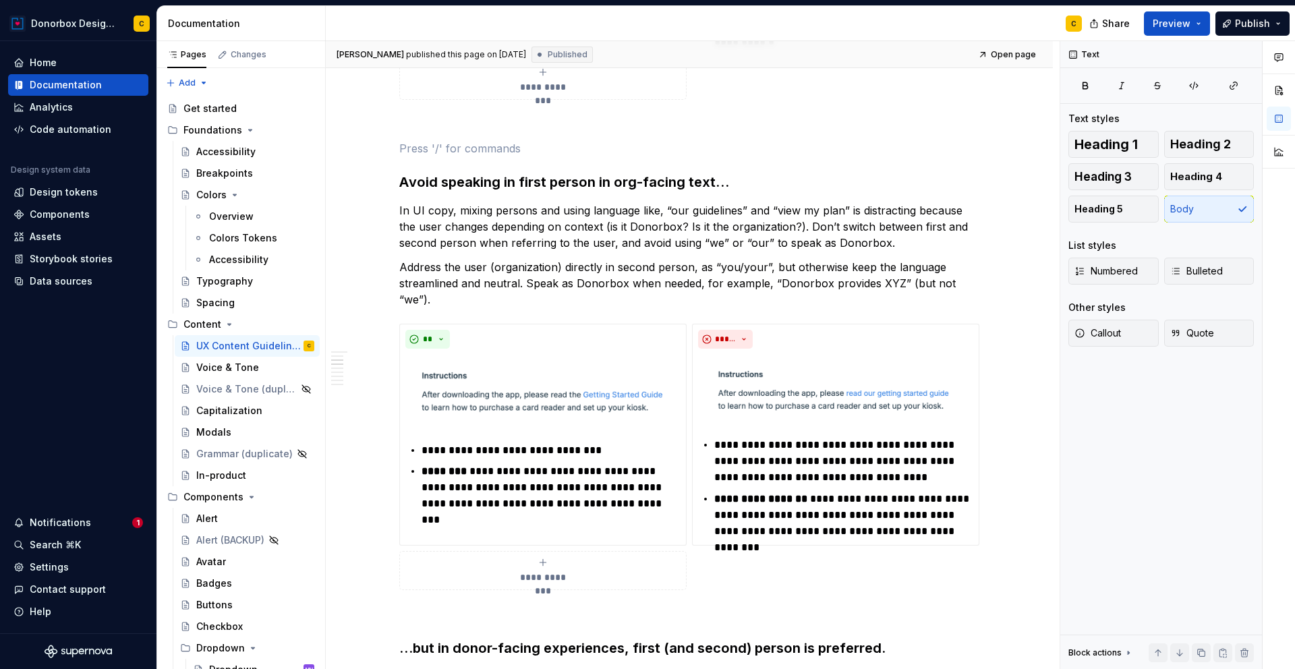
scroll to position [619, 0]
click at [920, 211] on p "In UI copy, mixing persons and using language like, “our guidelines” and “view …" at bounding box center [689, 226] width 580 height 49
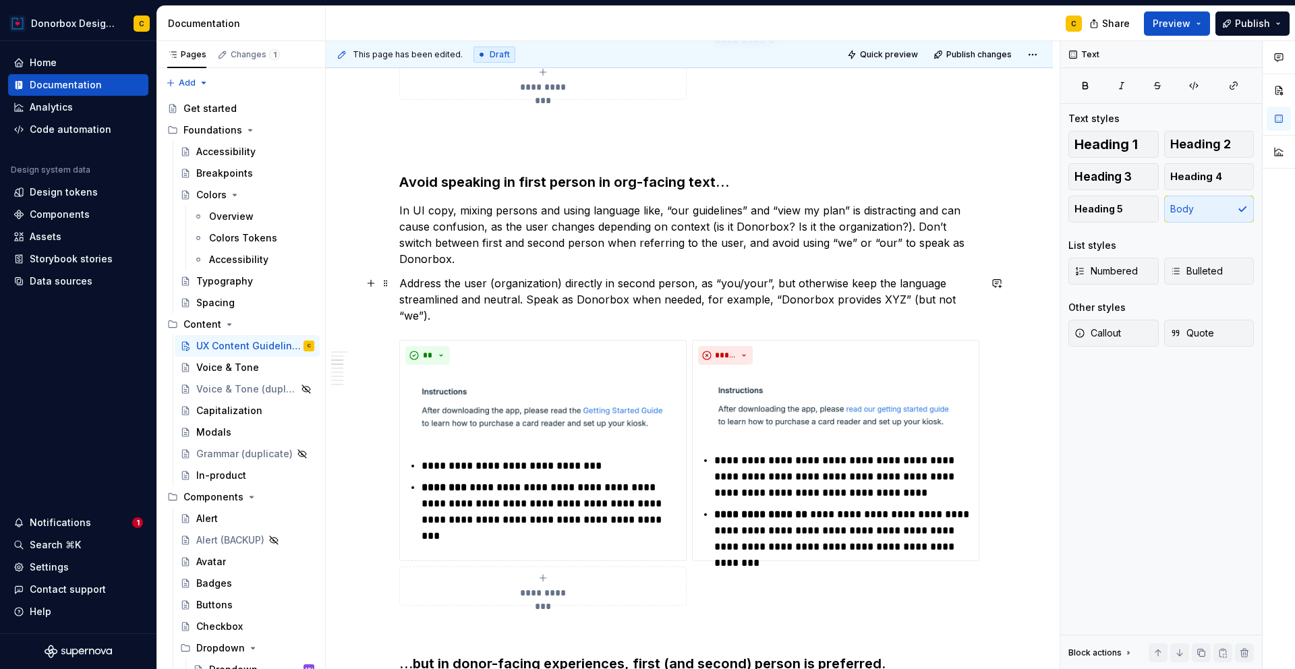
click at [406, 283] on p "Address the user (organization) directly in second person, as “you/your”, but o…" at bounding box center [689, 299] width 580 height 49
click at [465, 316] on p "Instead, address the user (organization) directly in second person, as “you/you…" at bounding box center [689, 299] width 580 height 49
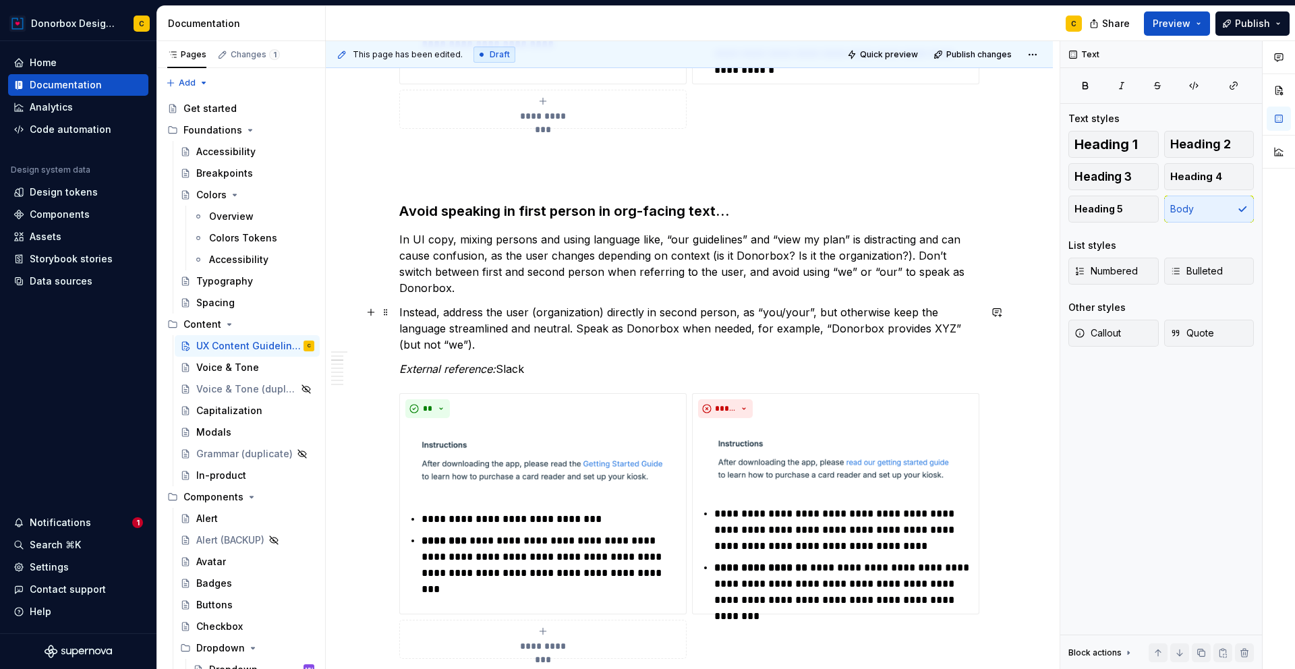
scroll to position [559, 0]
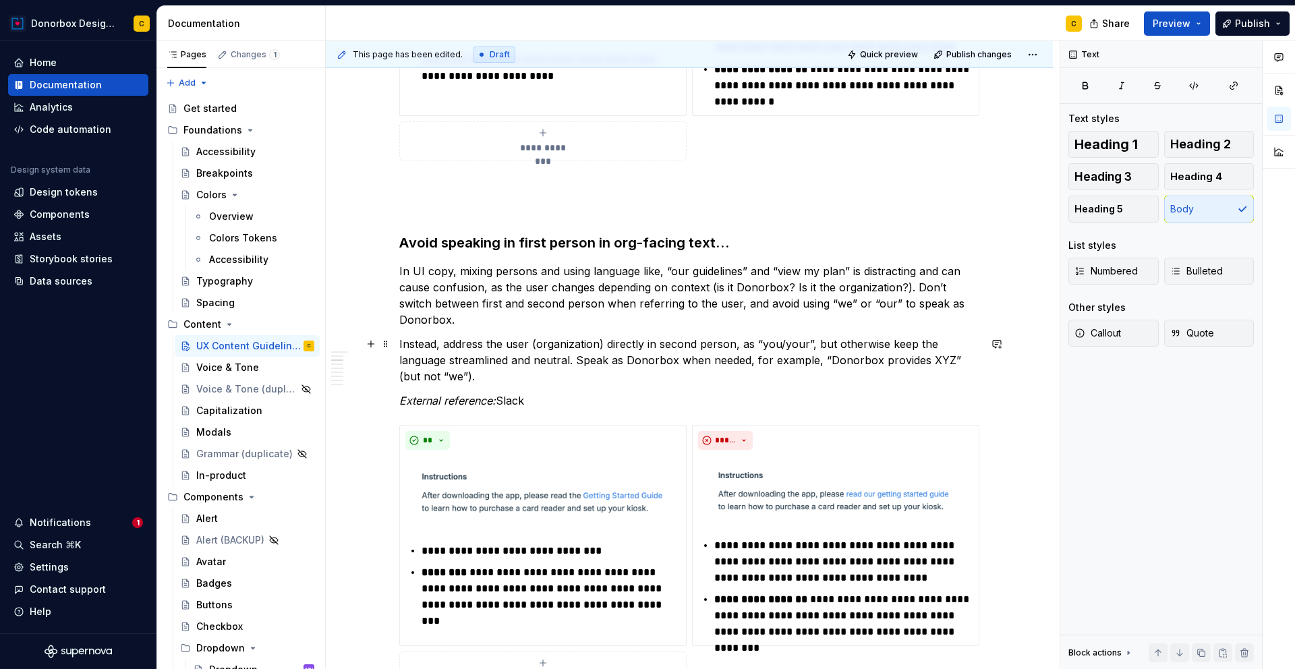
click at [468, 376] on p "Instead, address the user (organization) directly in second person, as “you/you…" at bounding box center [689, 360] width 580 height 49
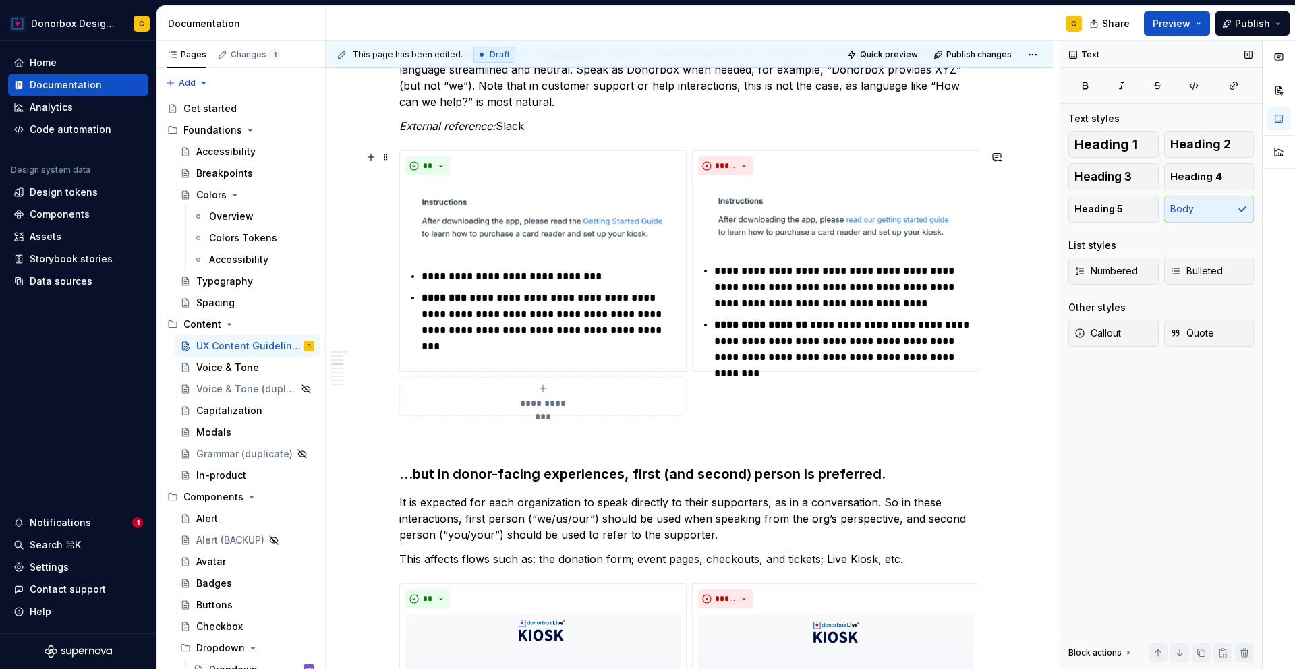
scroll to position [859, 0]
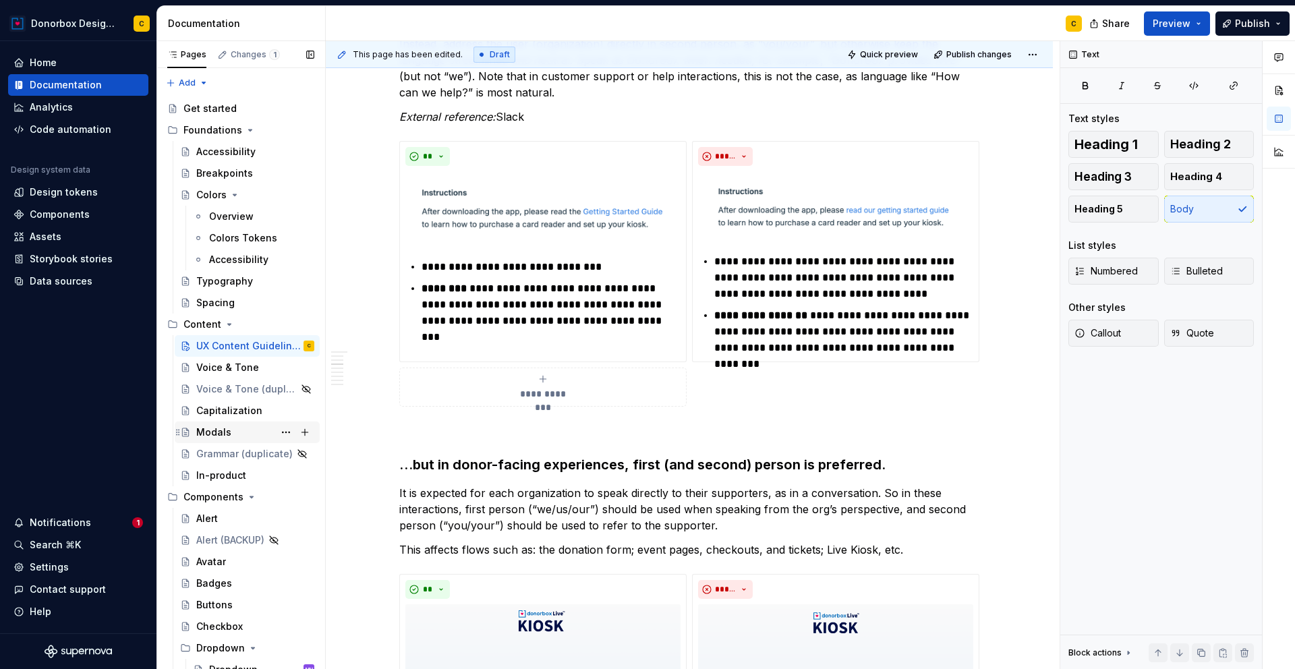
click at [219, 435] on div "Modals" at bounding box center [213, 432] width 35 height 13
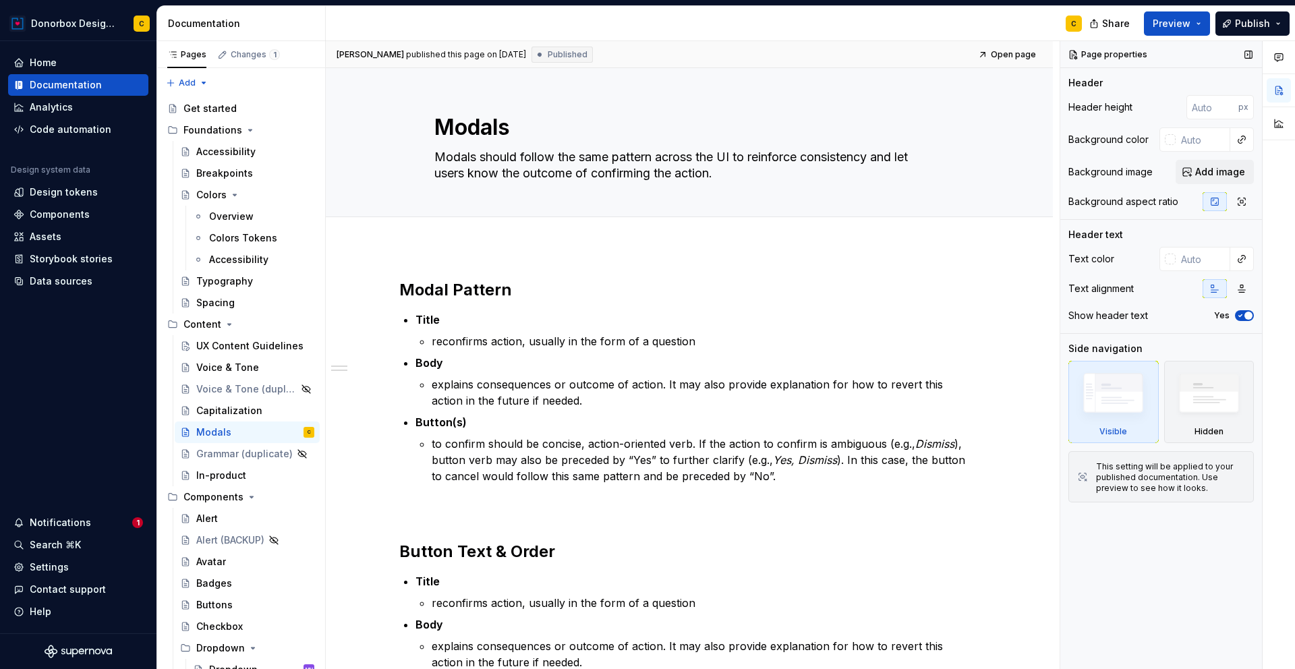
type textarea "*"
